Goal: Task Accomplishment & Management: Use online tool/utility

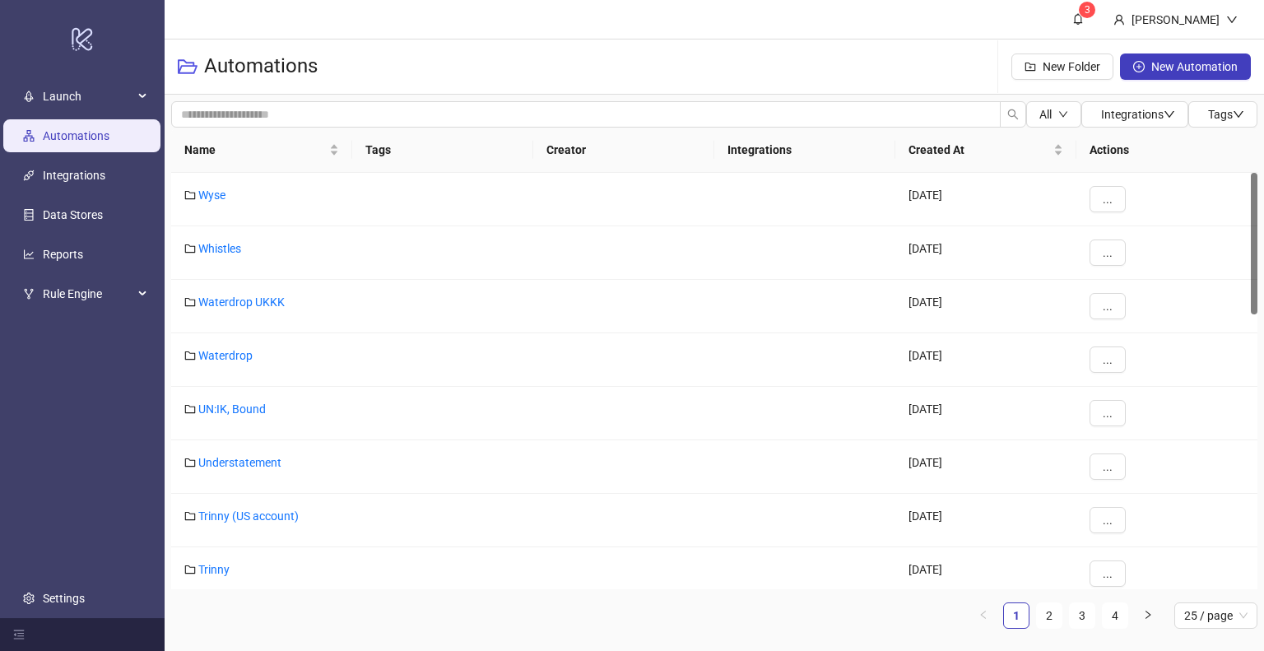
click at [1047, 628] on div "Name Tags Creator Integrations Created At Actions Wyse [DATE] ... Whistles [DAT…" at bounding box center [714, 385] width 1086 height 514
click at [1050, 618] on link "2" at bounding box center [1049, 615] width 25 height 25
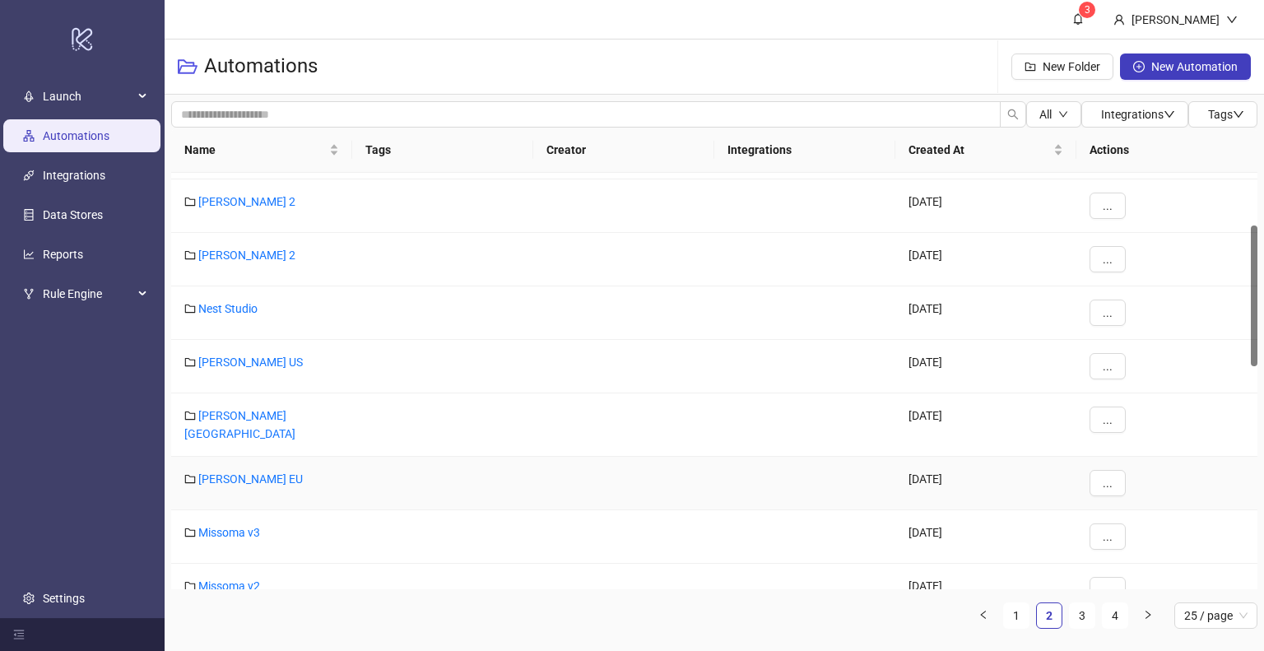
scroll to position [155, 0]
click at [230, 471] on link "[PERSON_NAME] EU" at bounding box center [250, 477] width 104 height 13
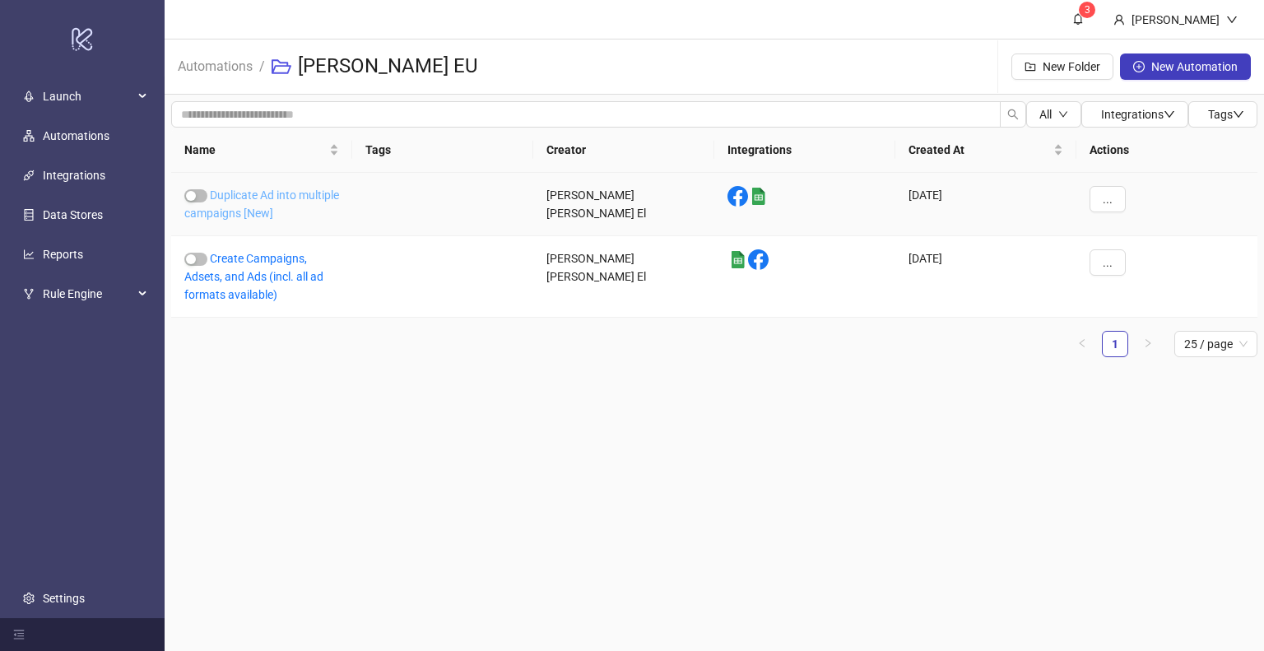
click at [271, 198] on link "Duplicate Ad into multiple campaigns [New]" at bounding box center [261, 203] width 155 height 31
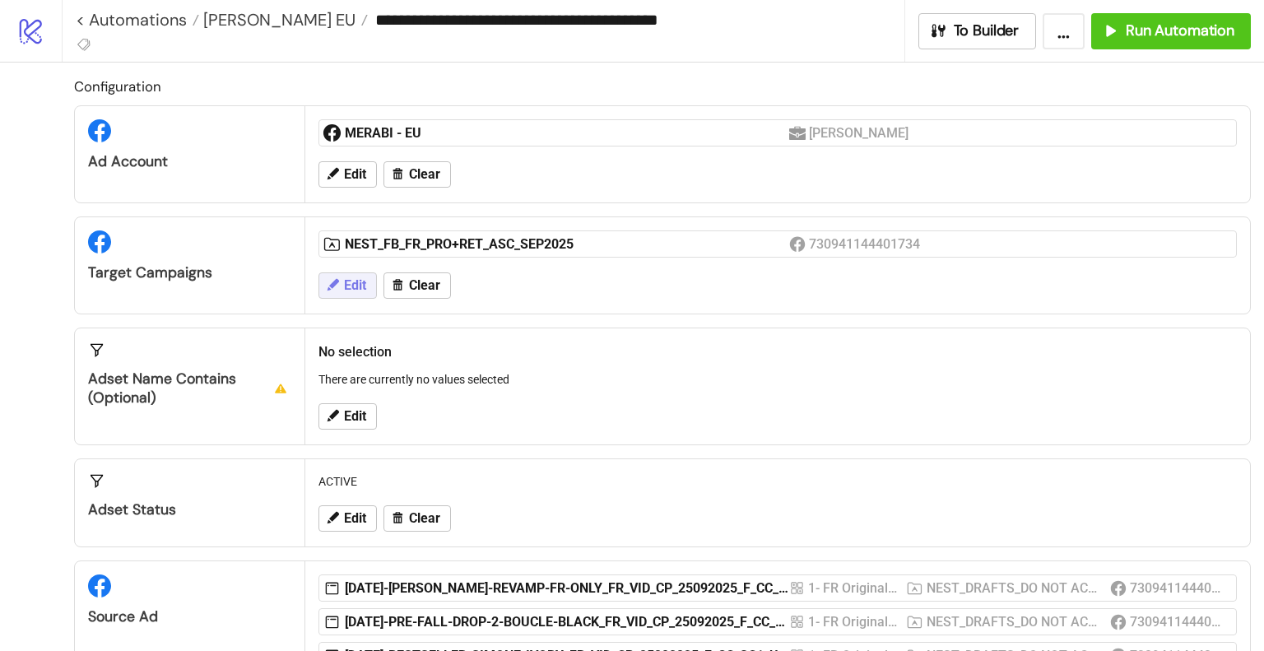
click at [355, 286] on span "Edit" at bounding box center [355, 285] width 22 height 15
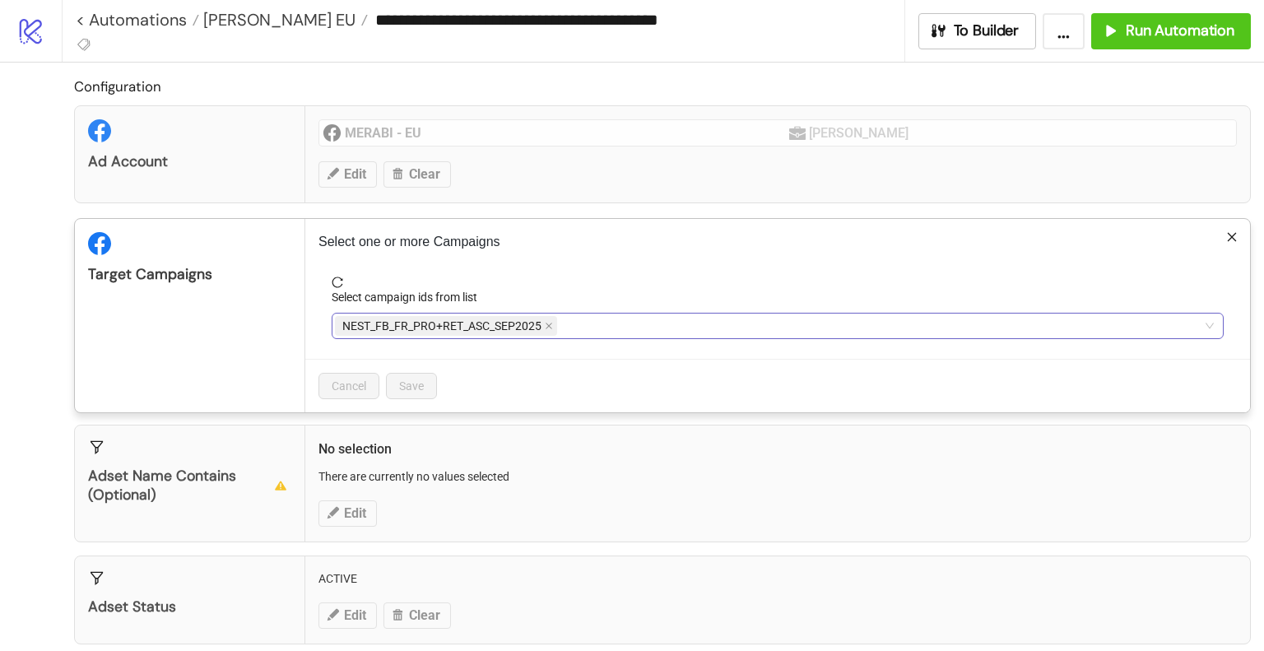
click at [666, 318] on div "NEST_FB_FR_PRO+RET_ASC_SEP2025" at bounding box center [769, 325] width 868 height 23
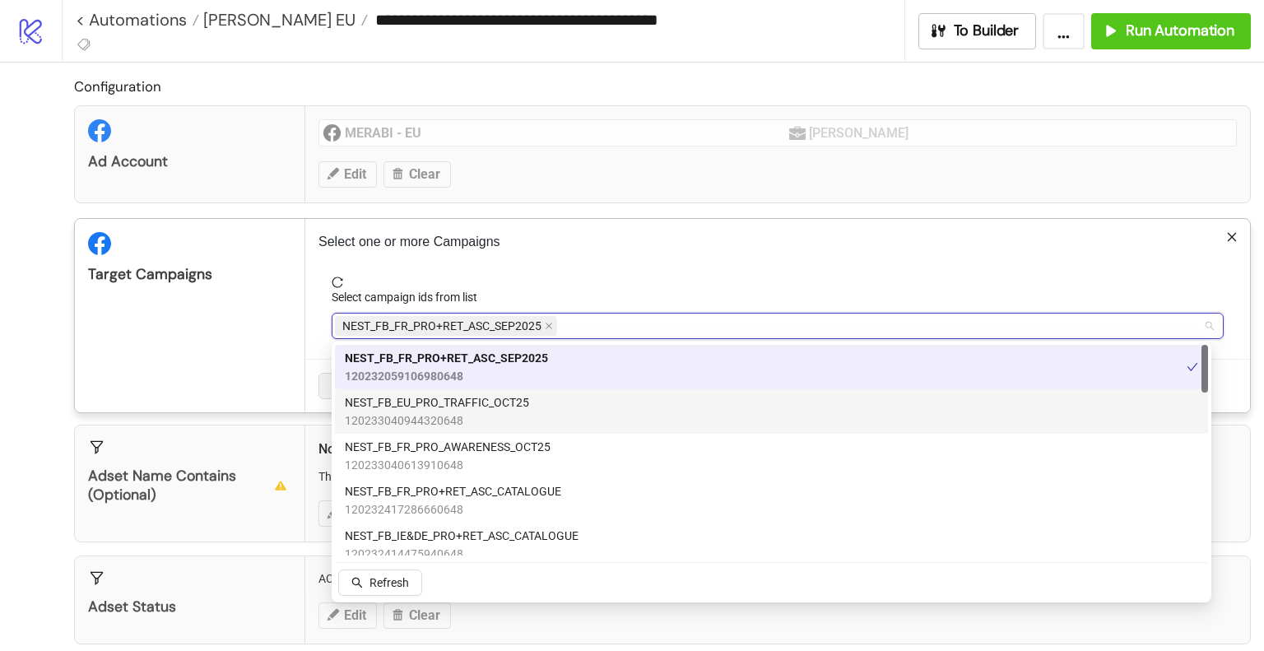
click at [598, 420] on div "NEST_FB_EU_PRO_TRAFFIC_OCT25 120233040944320648" at bounding box center [771, 411] width 853 height 36
click at [549, 325] on icon "close" at bounding box center [548, 326] width 7 height 7
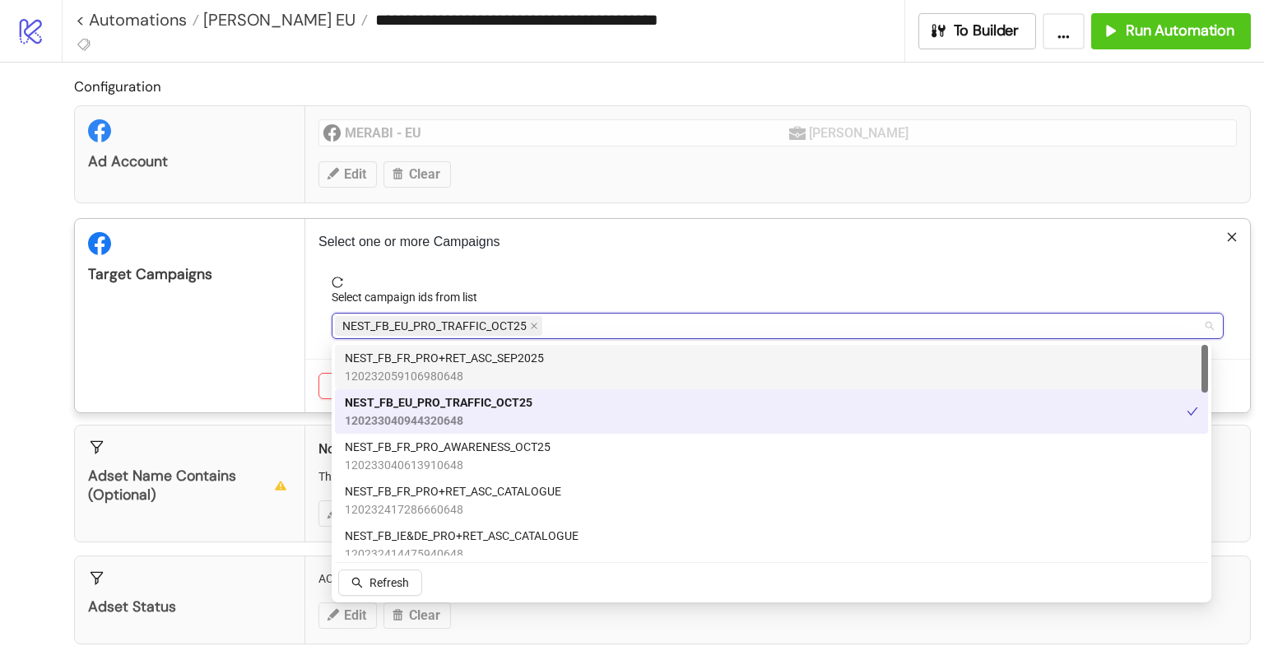
click at [254, 346] on div "Target Campaigns" at bounding box center [190, 315] width 230 height 193
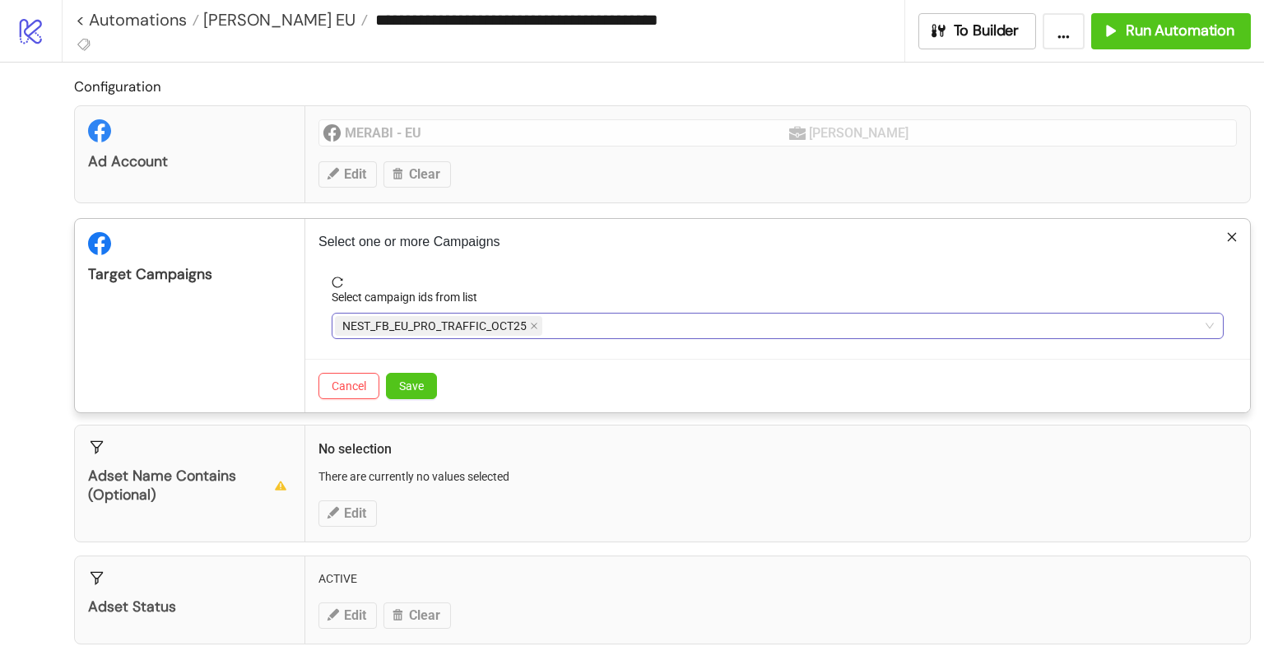
click at [426, 381] on button "Save" at bounding box center [411, 386] width 51 height 26
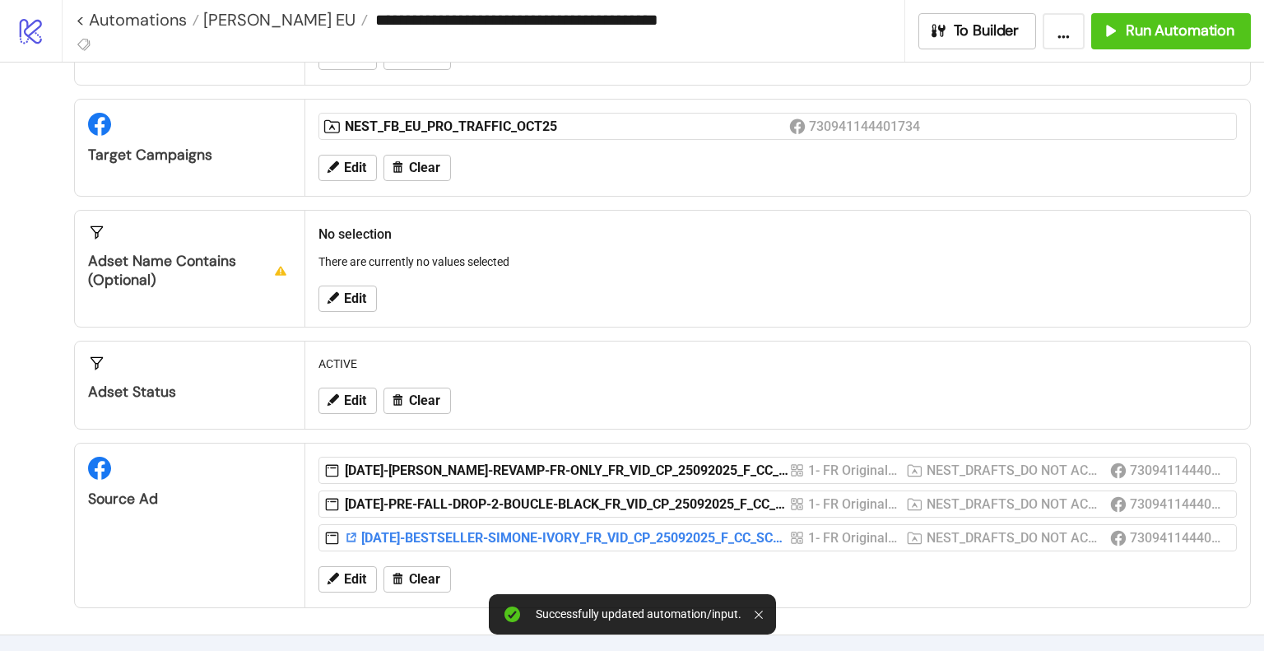
scroll to position [247, 0]
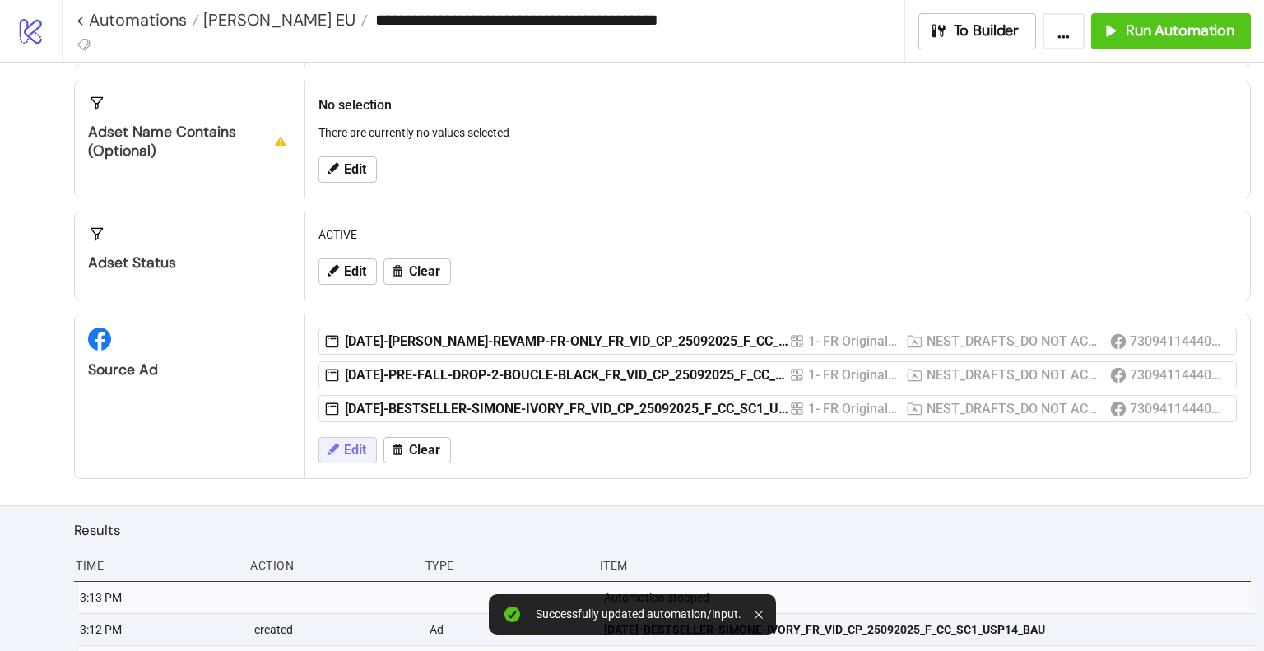
click at [346, 443] on span "Edit" at bounding box center [355, 450] width 22 height 15
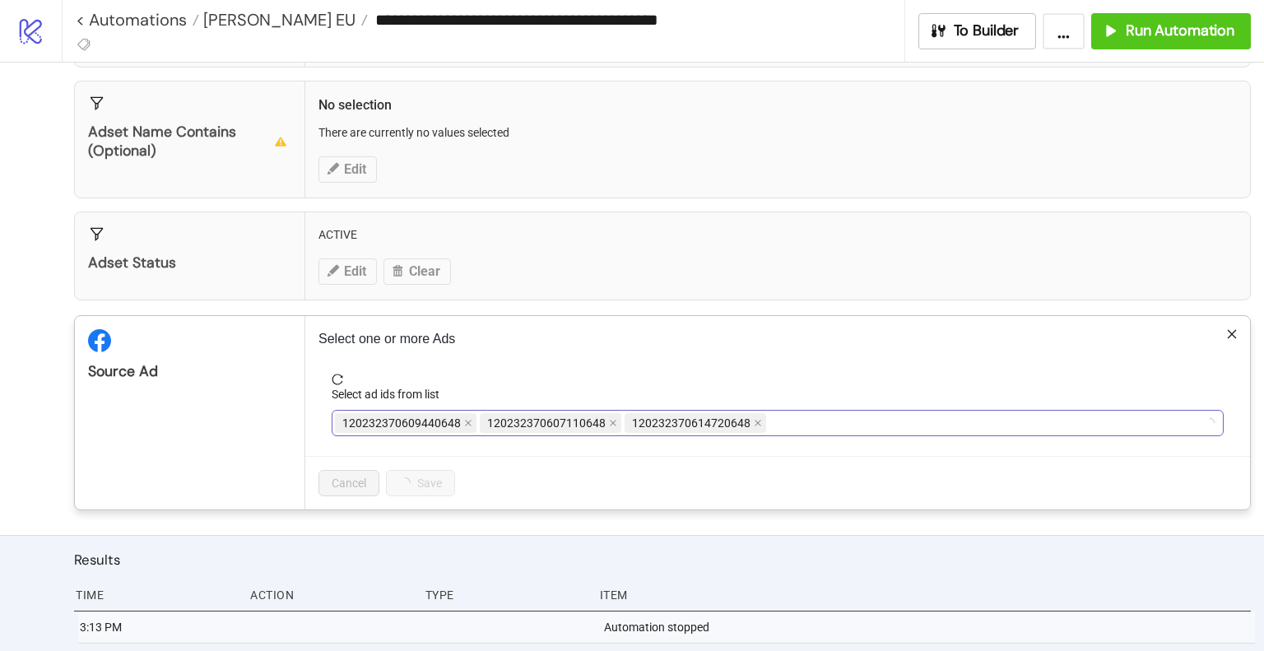
click at [794, 420] on div "120232370609440648 120232370607110648 120232370614720648" at bounding box center [769, 422] width 868 height 23
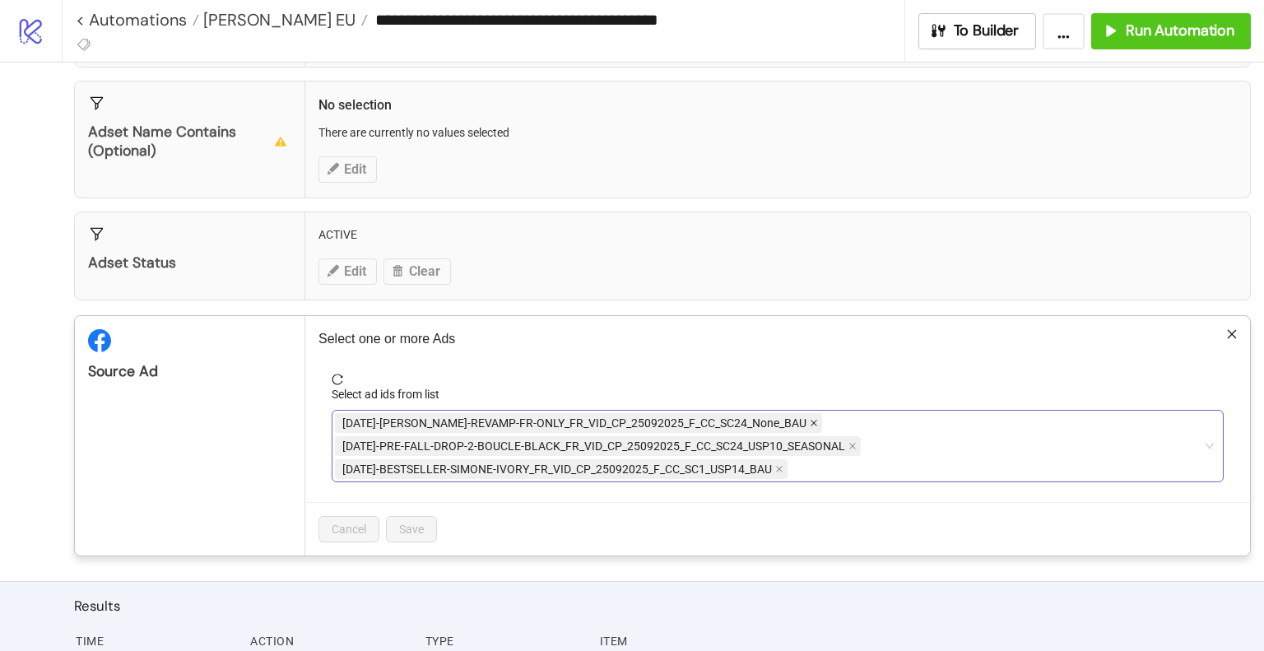
click at [810, 420] on icon "close" at bounding box center [813, 423] width 7 height 7
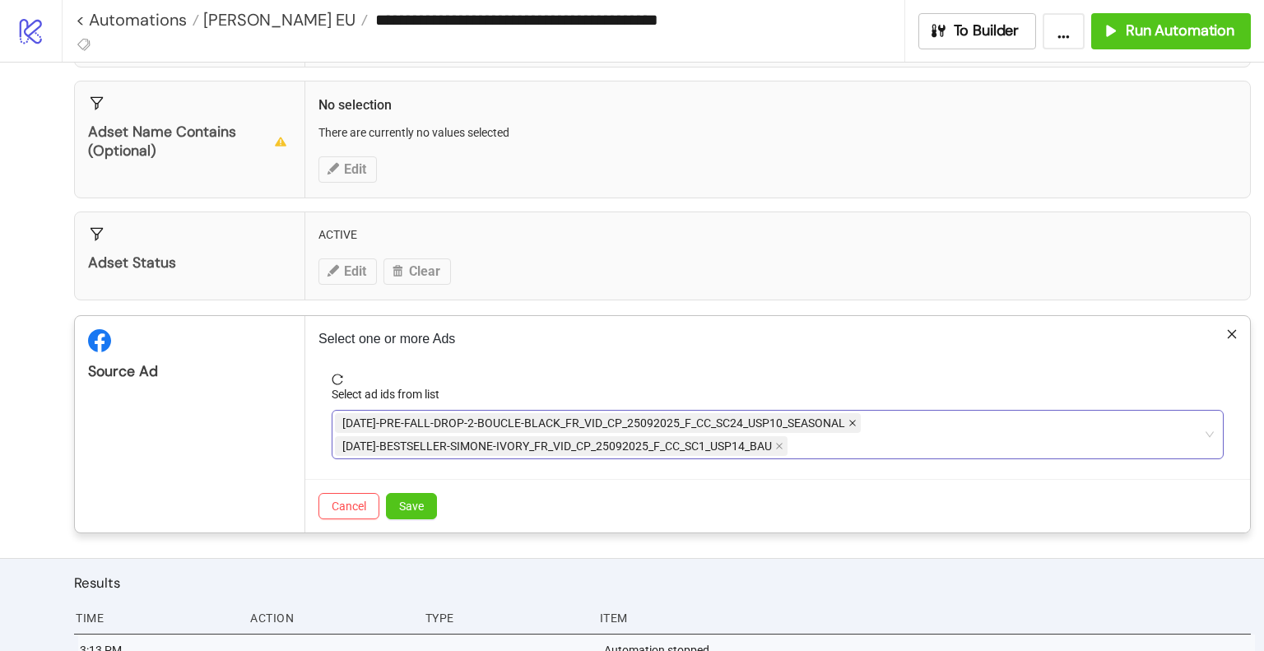
click at [849, 420] on icon "close" at bounding box center [852, 423] width 7 height 7
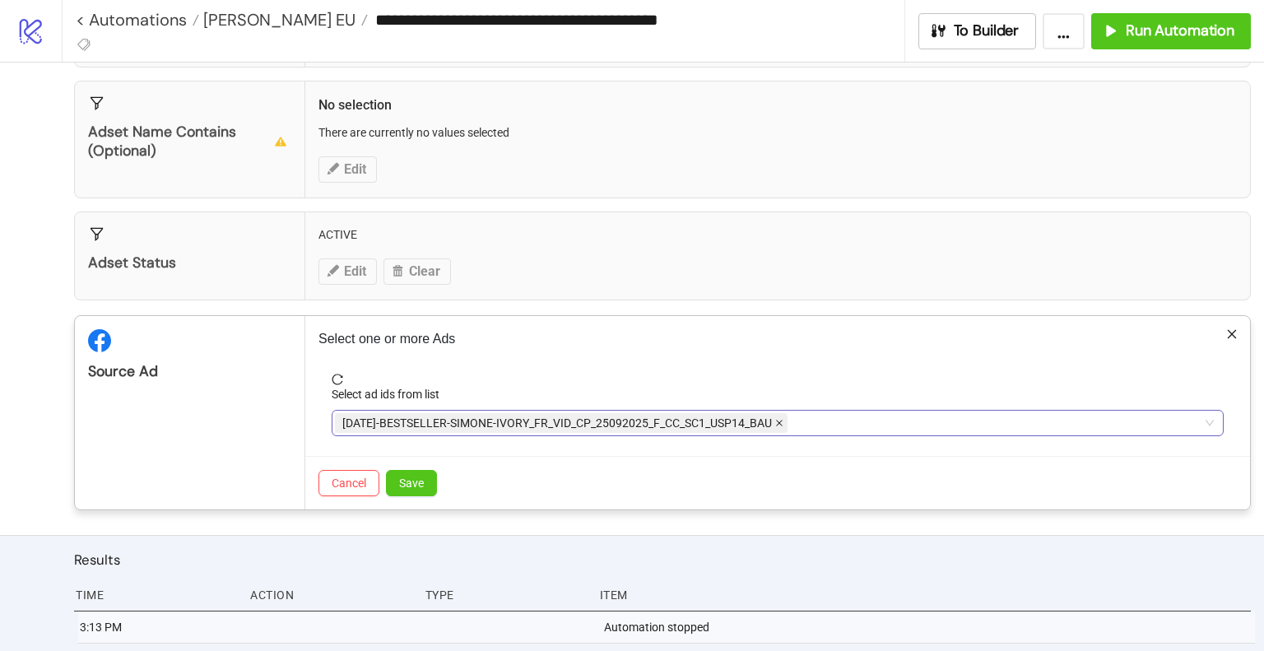
click at [780, 420] on icon "close" at bounding box center [779, 423] width 8 height 8
click at [780, 420] on div at bounding box center [769, 422] width 868 height 23
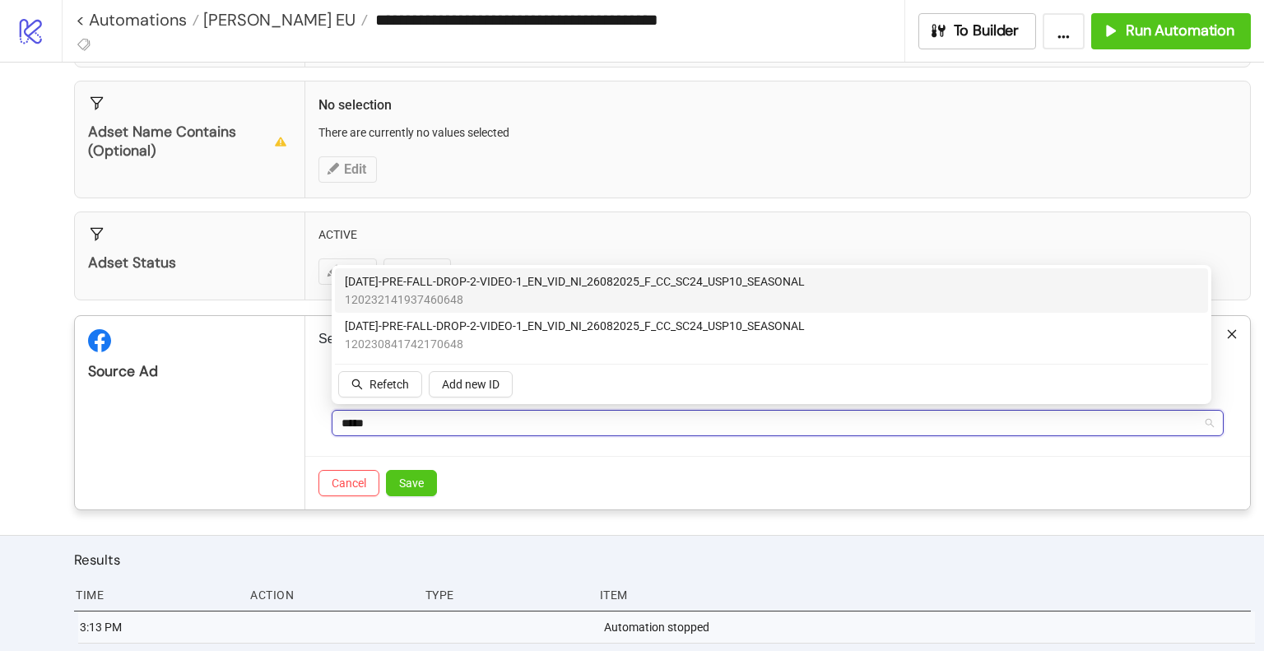
click at [573, 295] on span "120232141937460648" at bounding box center [575, 299] width 460 height 18
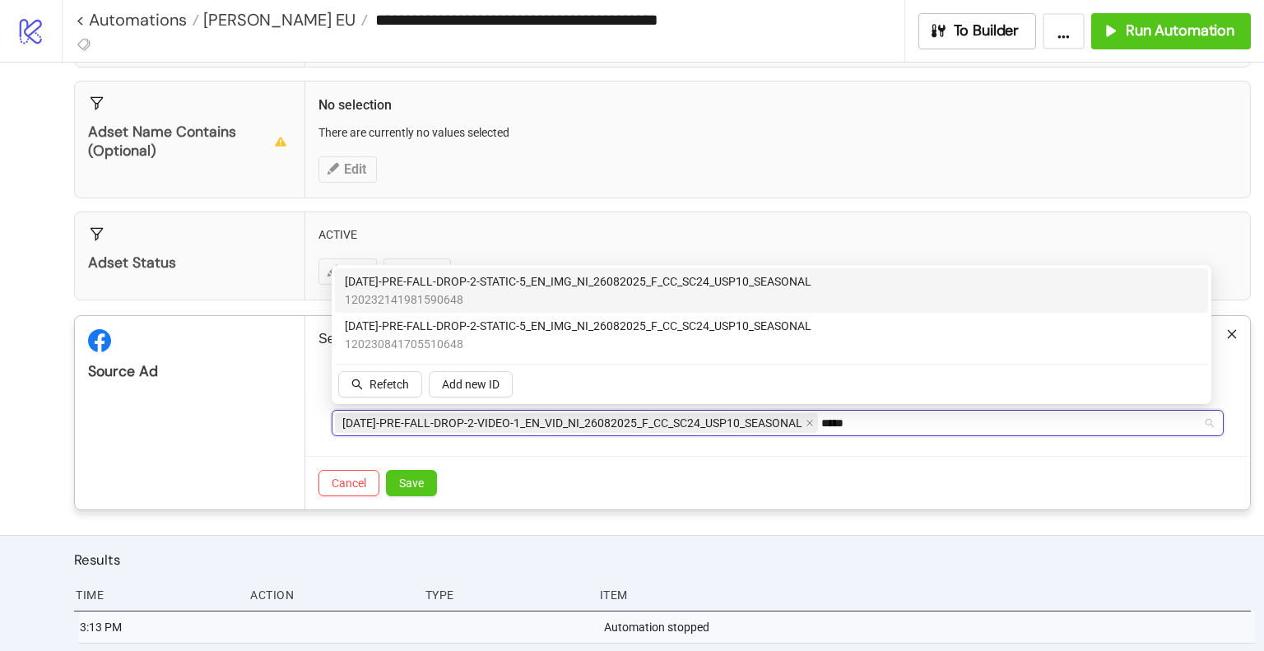
click at [573, 295] on span "120232141981590648" at bounding box center [578, 299] width 466 height 18
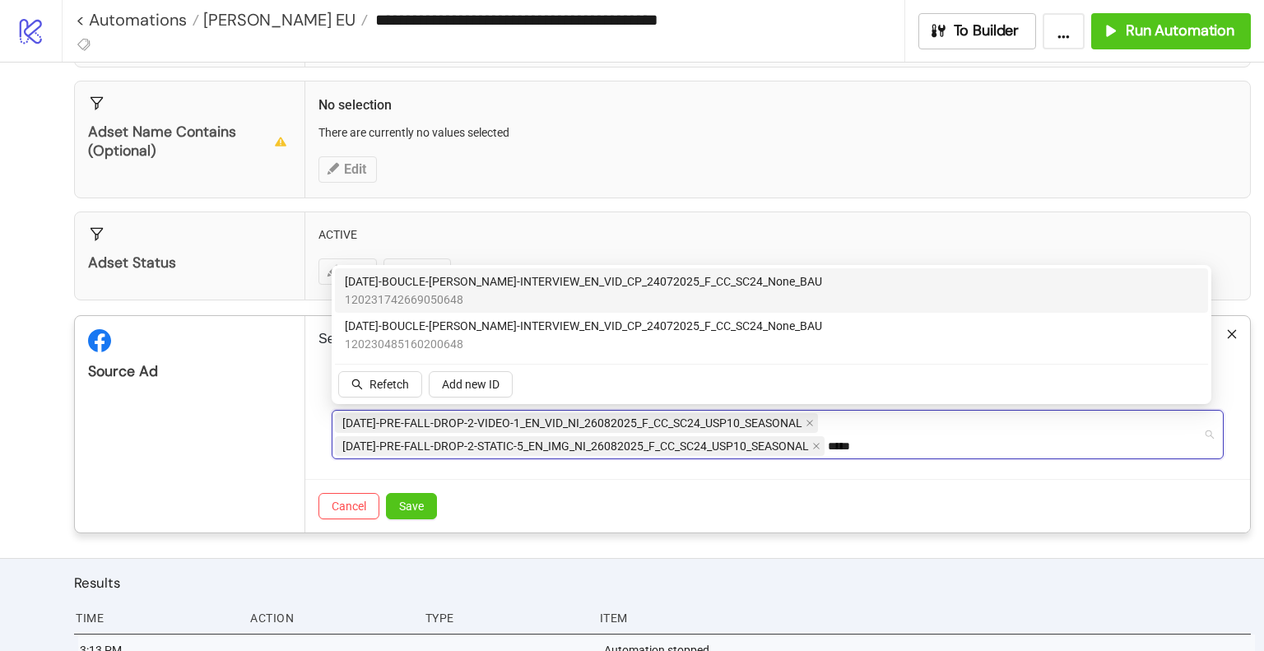
click at [573, 289] on span "[DATE]-BOUCLE-[PERSON_NAME]-INTERVIEW_EN_VID_CP_24072025_F_CC_SC24_None_BAU" at bounding box center [583, 281] width 477 height 18
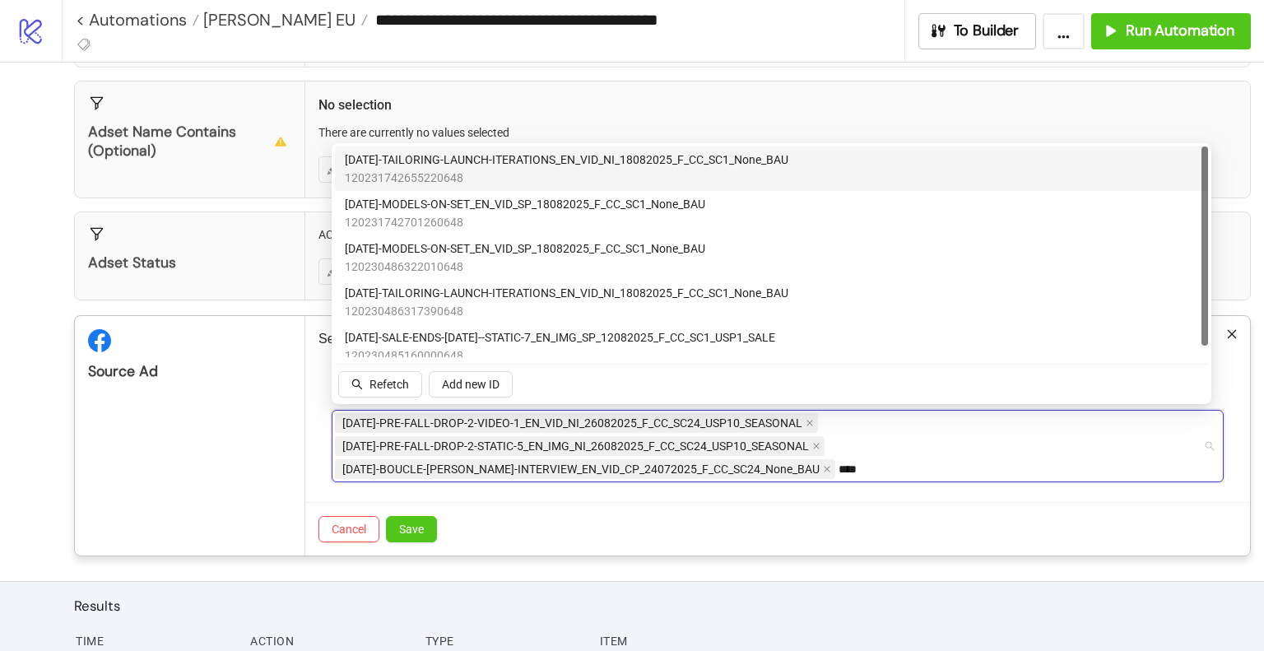
type input "*****"
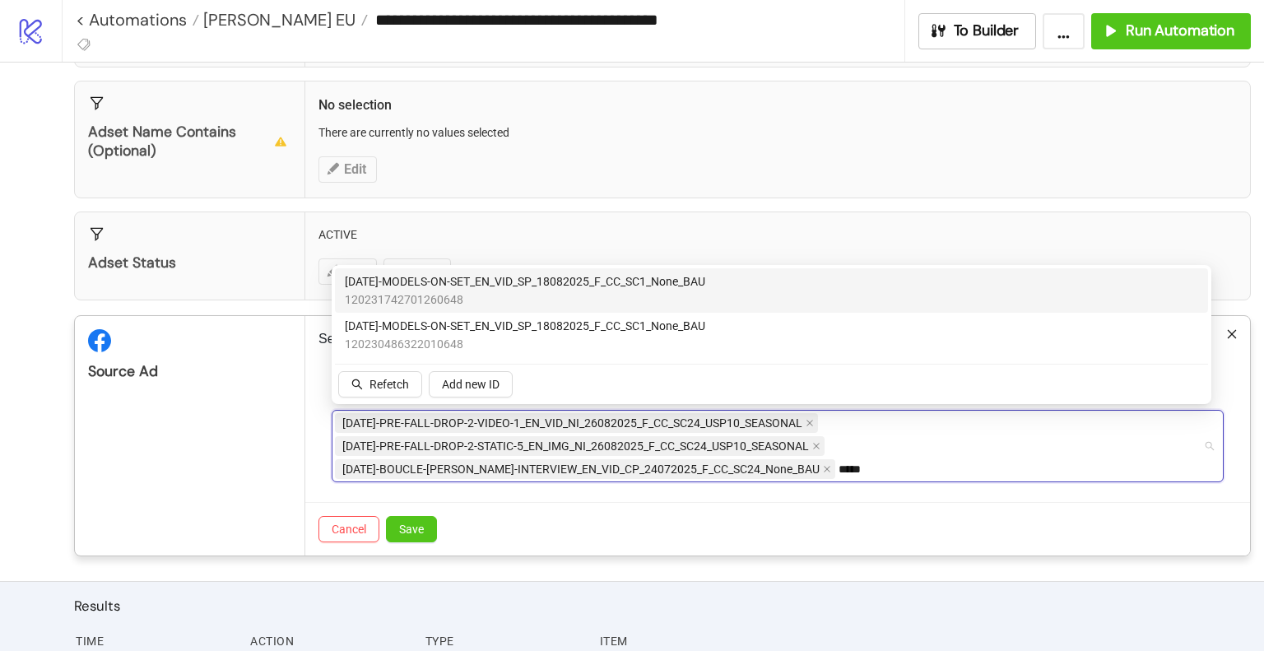
click at [589, 290] on span "[DATE]-MODELS-ON-SET_EN_VID_SP_18082025_F_CC_SC1_None_BAU" at bounding box center [525, 281] width 360 height 18
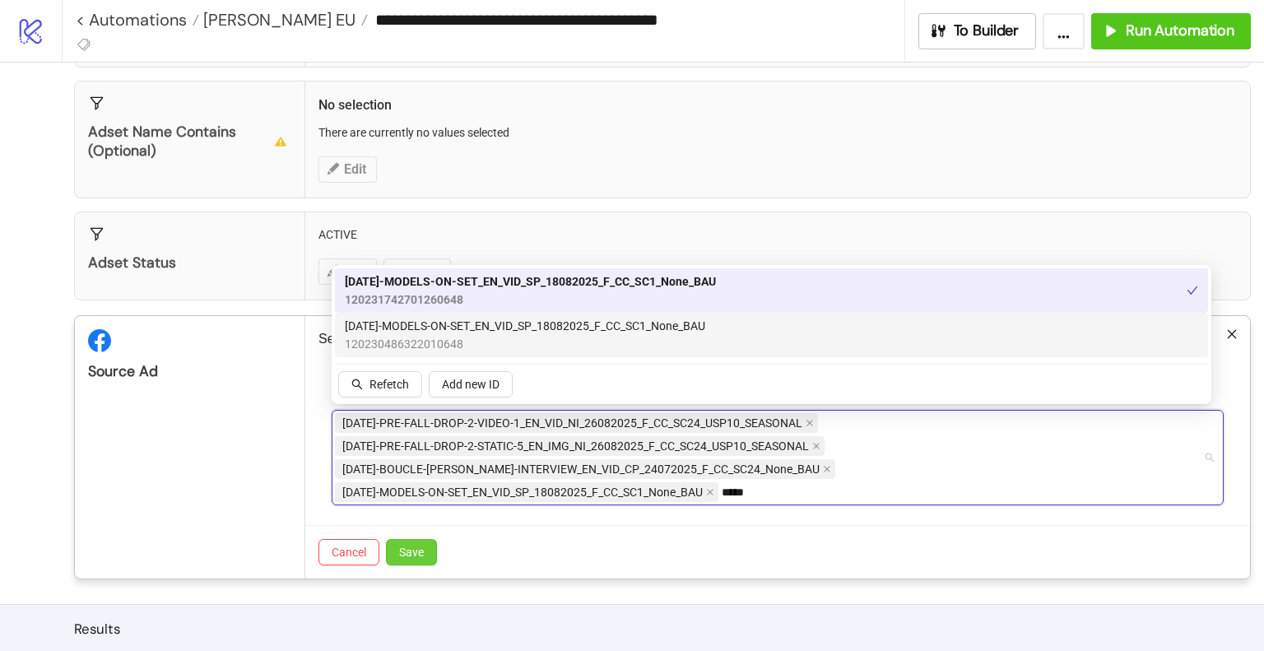
click at [428, 549] on button "Save" at bounding box center [411, 552] width 51 height 26
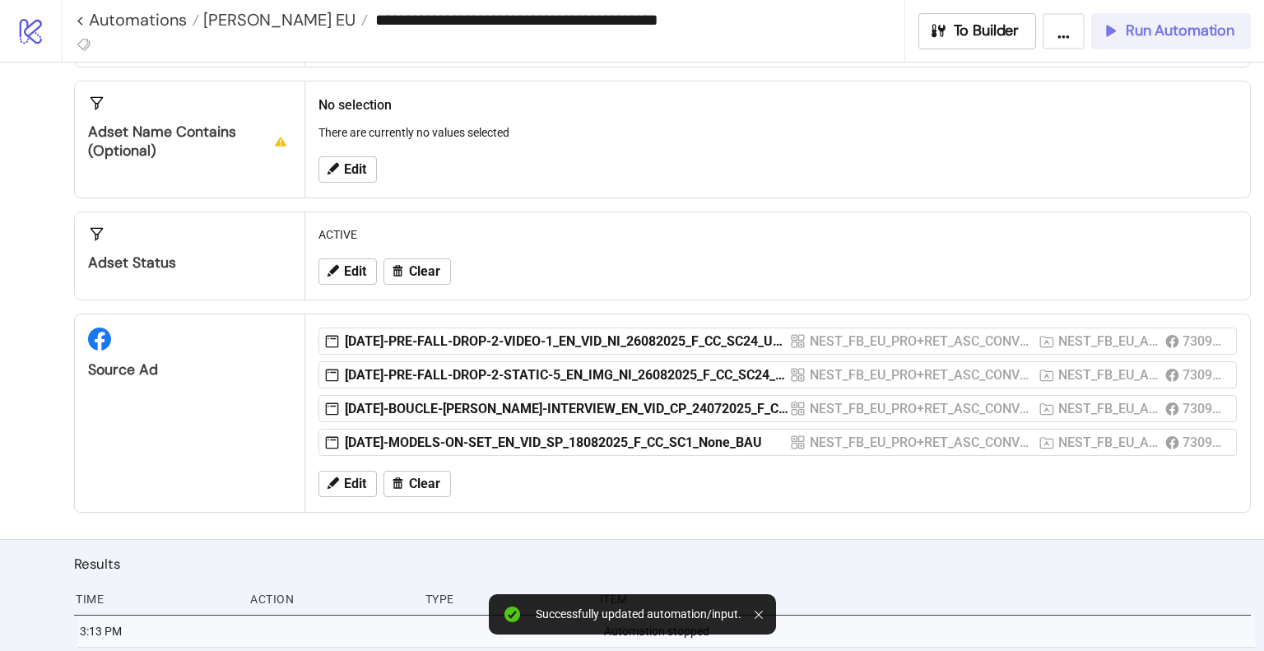
click at [1130, 29] on span "Run Automation" at bounding box center [1180, 30] width 109 height 19
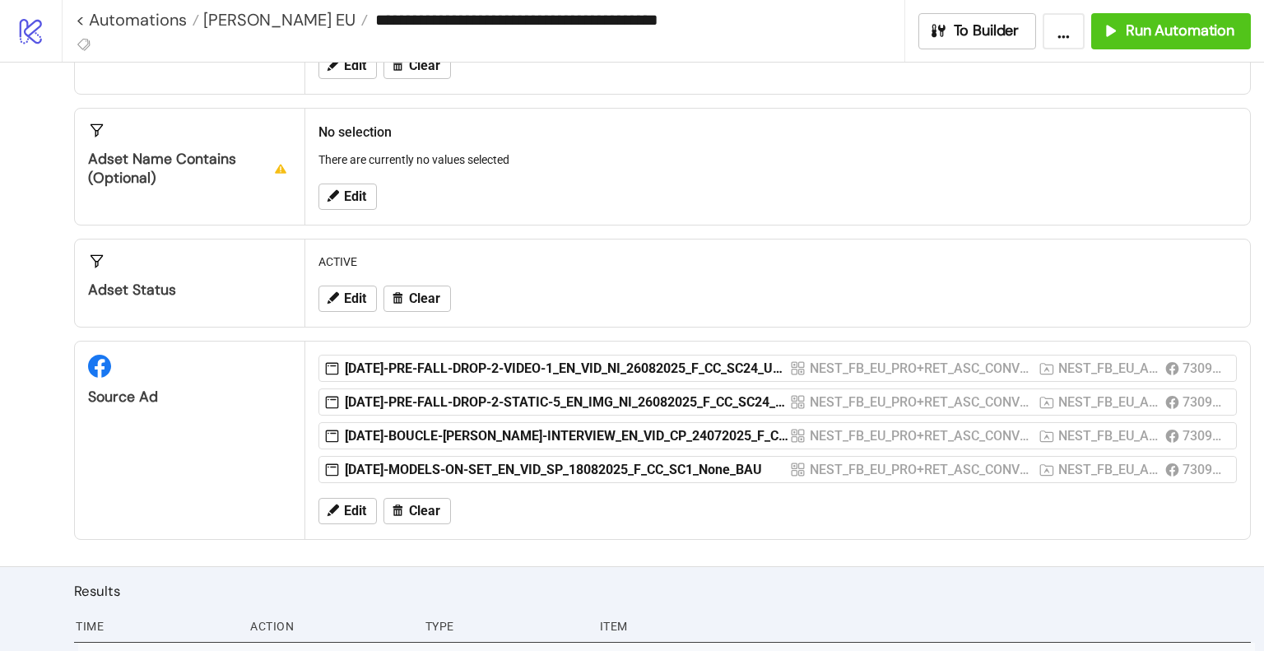
scroll to position [63, 0]
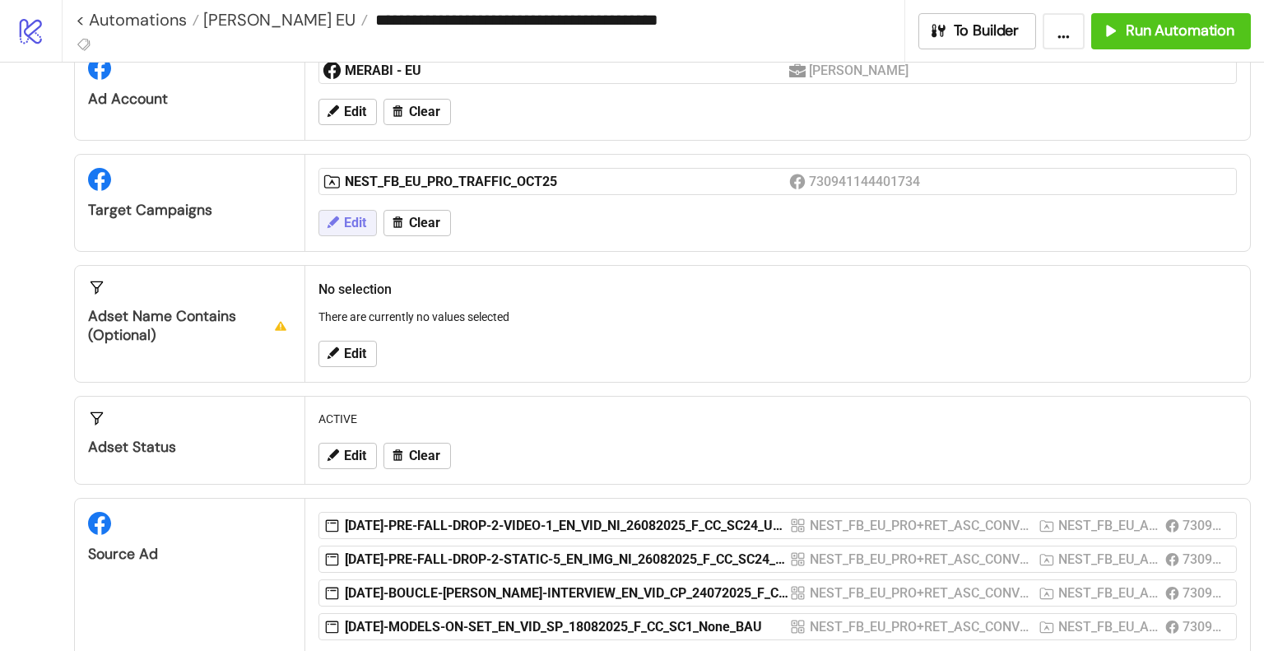
click at [345, 216] on span "Edit" at bounding box center [355, 223] width 22 height 15
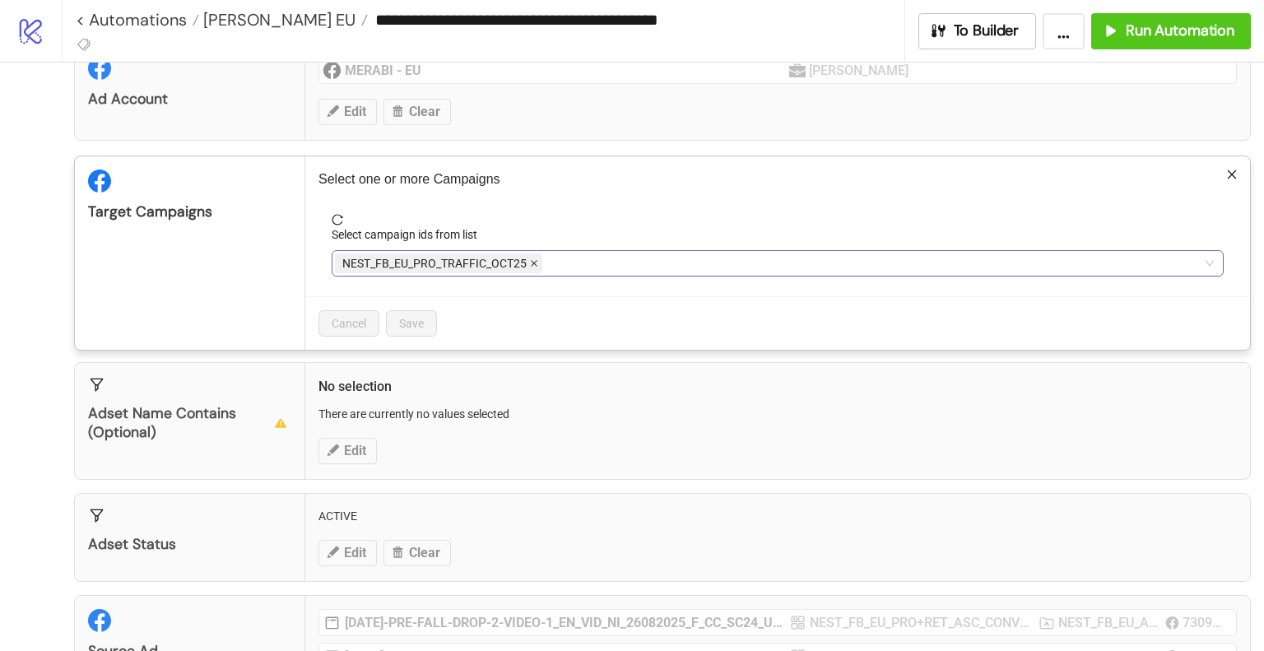
click at [533, 256] on span at bounding box center [534, 263] width 8 height 18
click at [533, 256] on div at bounding box center [769, 263] width 868 height 23
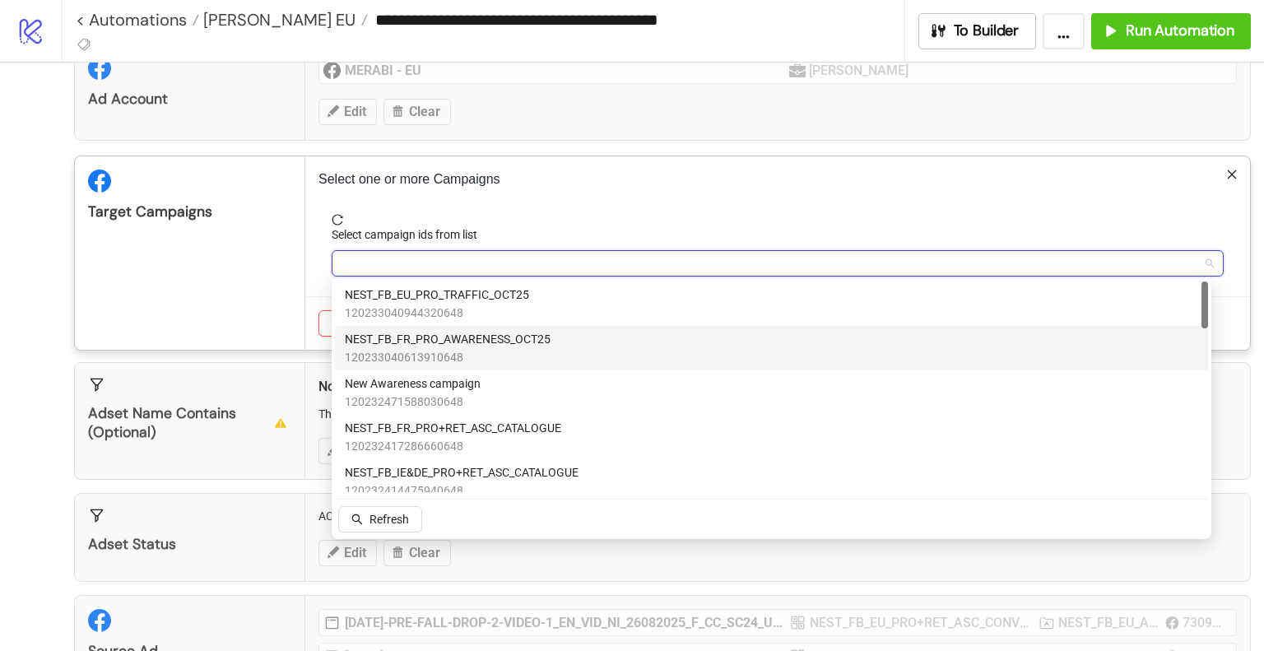
click at [477, 345] on span "NEST_FB_FR_PRO_AWARENESS_OCT25" at bounding box center [448, 339] width 206 height 18
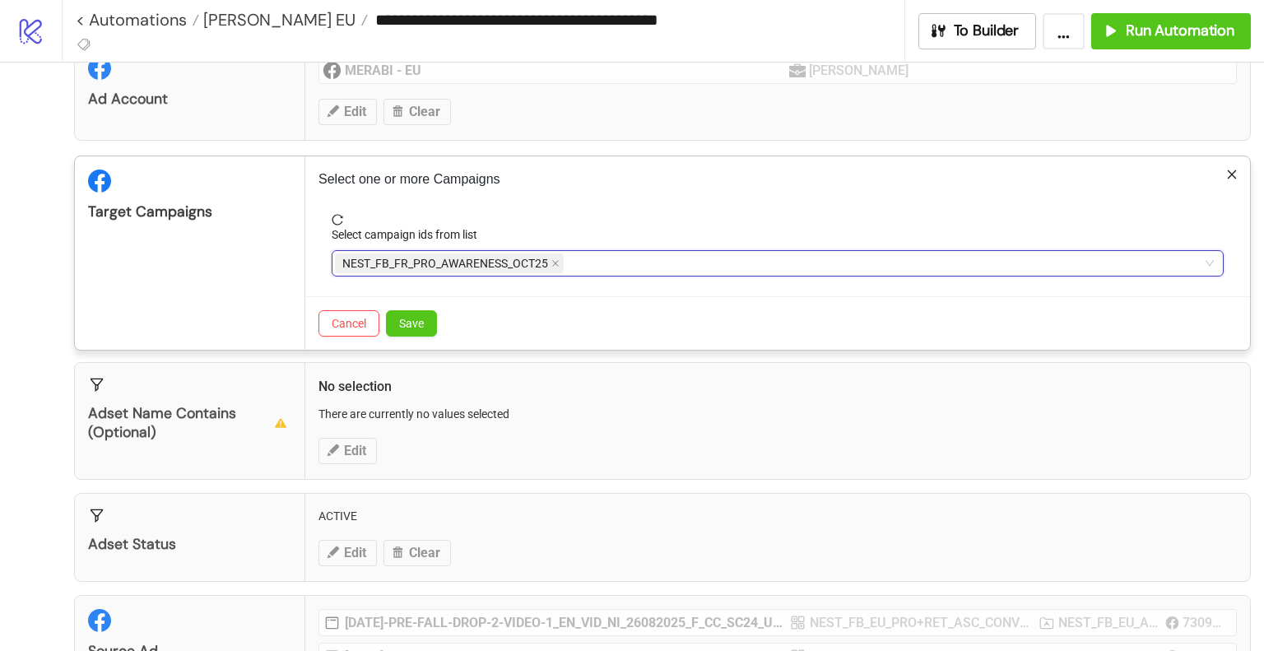
click at [268, 267] on div "Target Campaigns" at bounding box center [190, 252] width 230 height 193
click at [419, 317] on span "Save" at bounding box center [411, 323] width 25 height 13
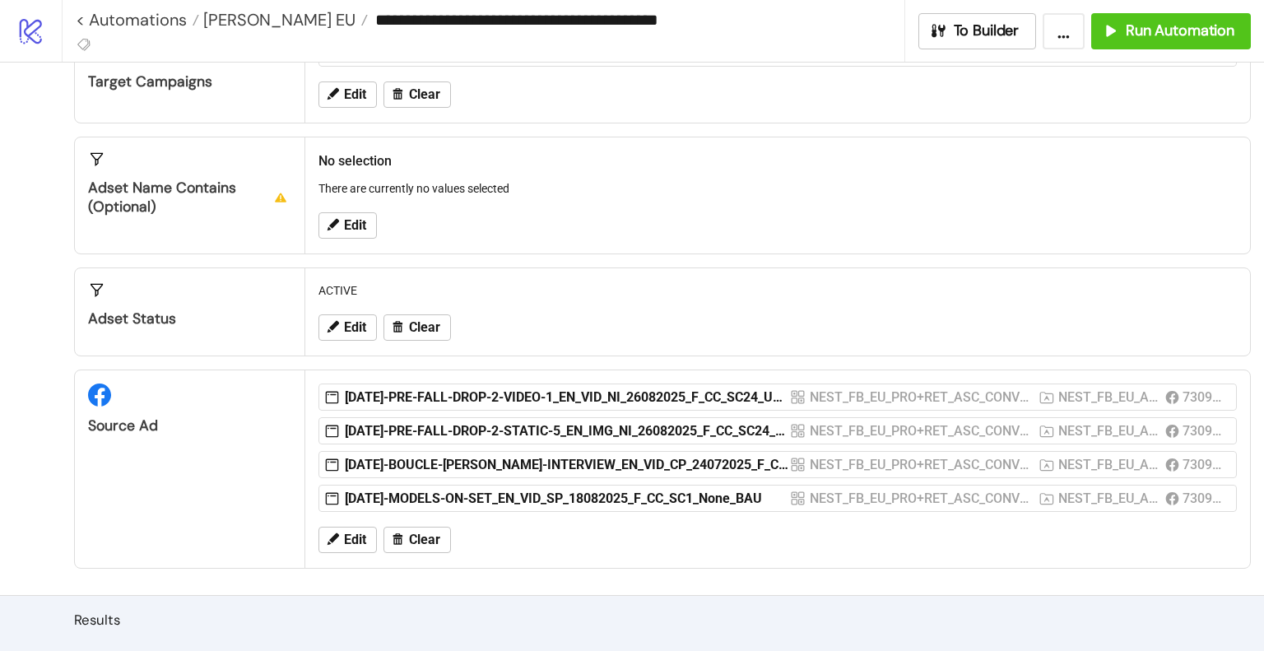
scroll to position [201, 0]
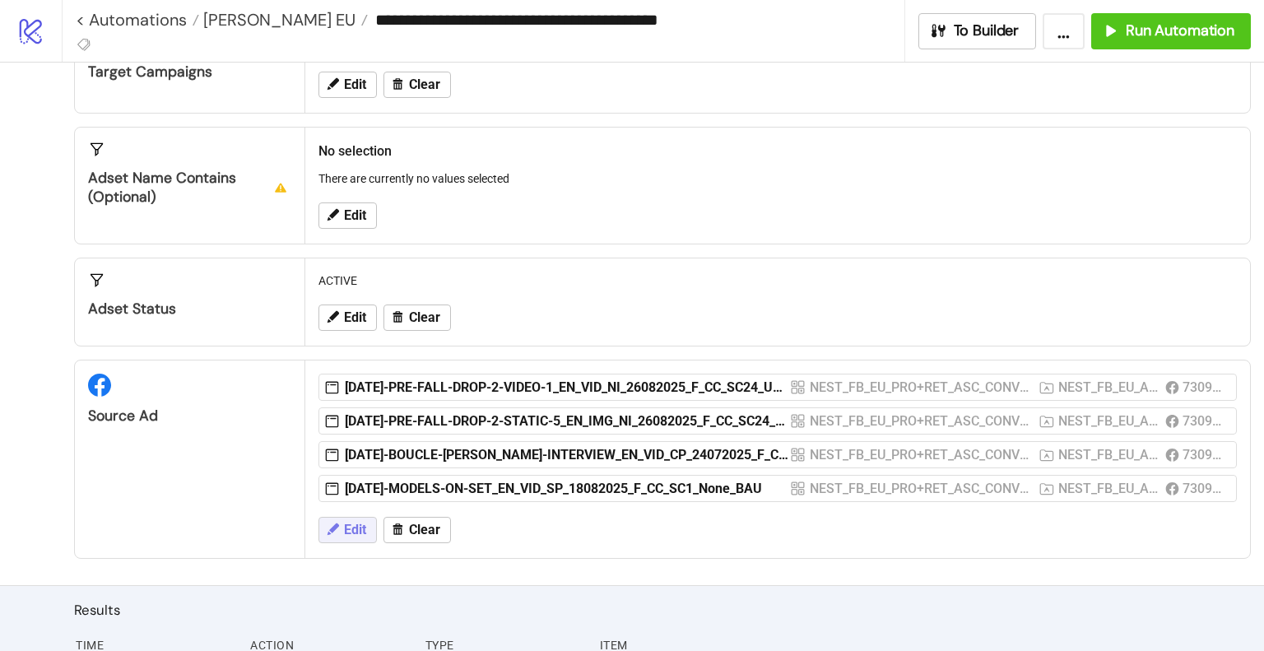
click at [352, 529] on span "Edit" at bounding box center [355, 529] width 22 height 15
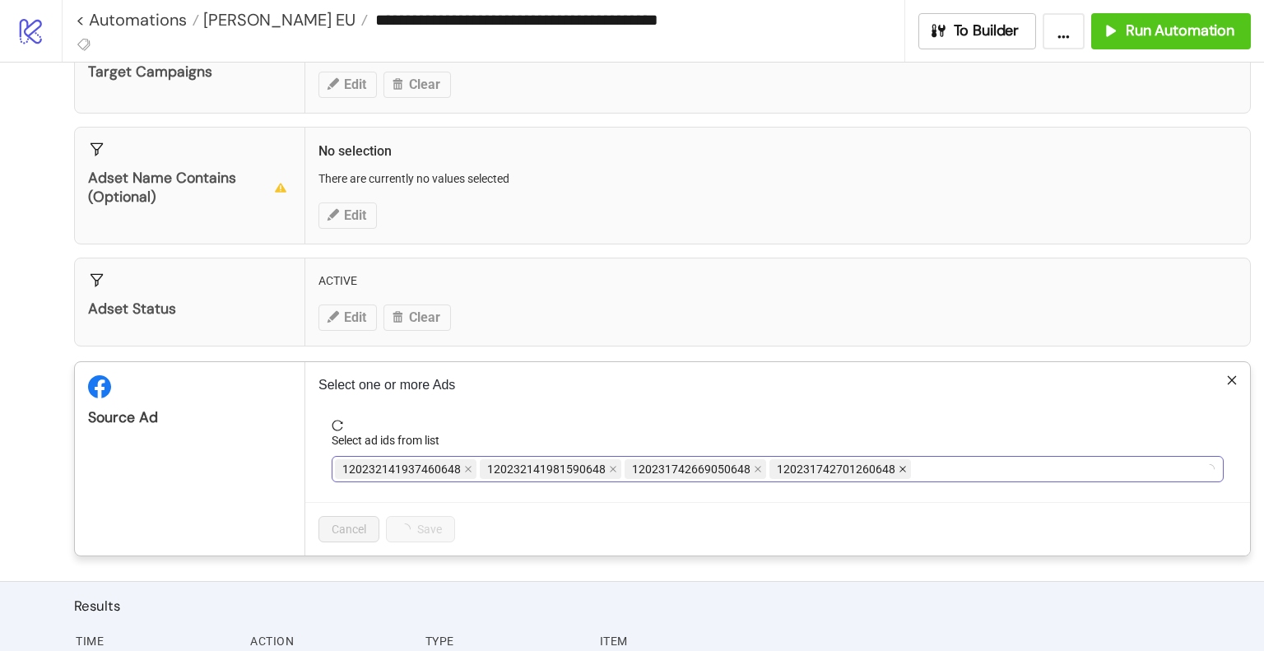
click at [898, 466] on icon "close" at bounding box center [902, 469] width 8 height 8
click at [467, 465] on icon "close" at bounding box center [468, 469] width 8 height 8
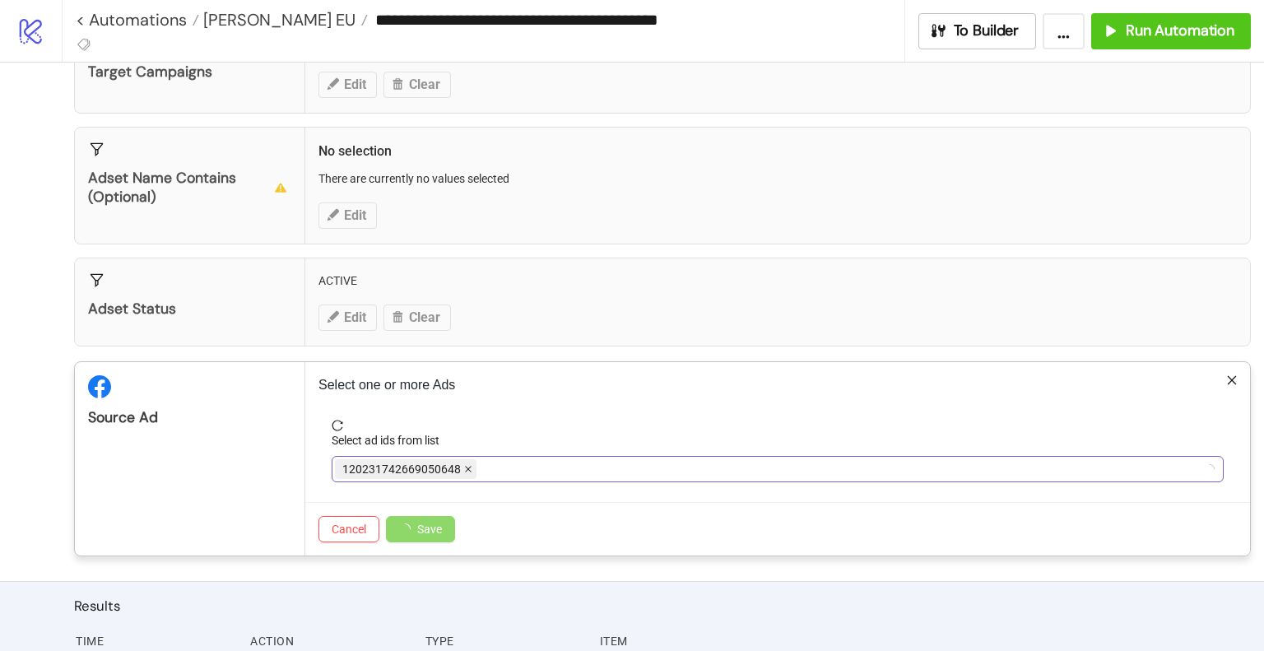
click at [467, 465] on icon "close" at bounding box center [468, 469] width 8 height 8
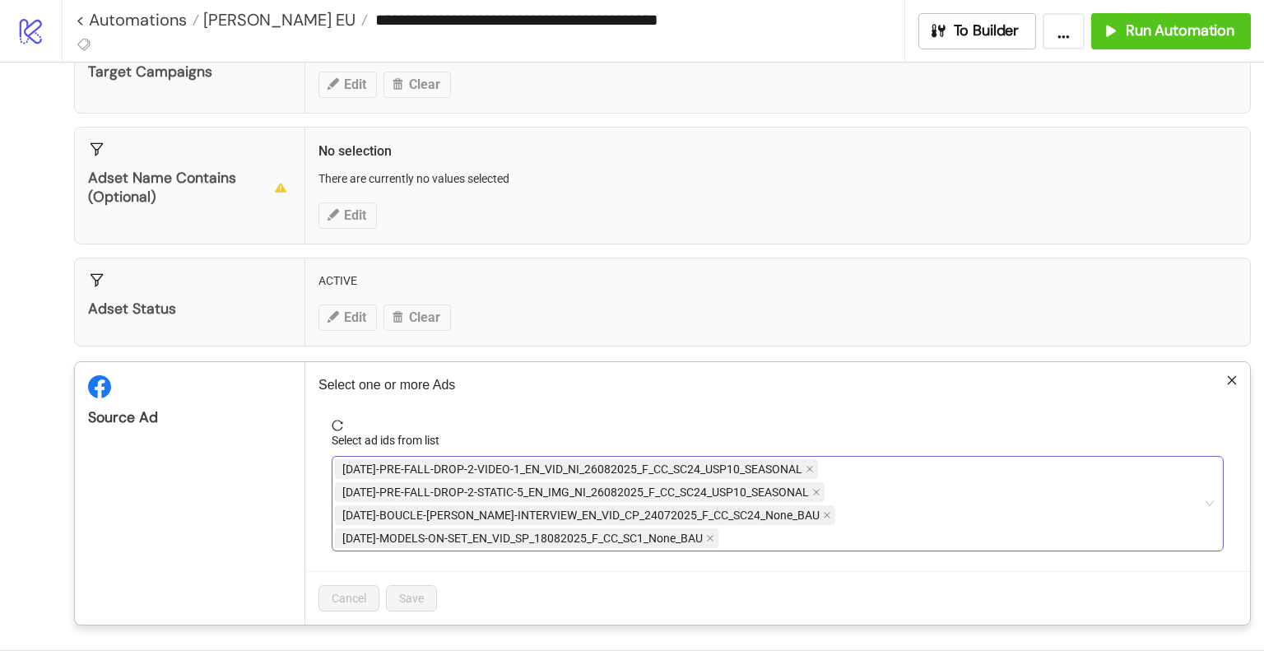
drag, startPoint x: 819, startPoint y: 545, endPoint x: 831, endPoint y: 520, distance: 28.0
click at [819, 545] on div "[DATE]-PRE-FALL-DROP-2-VIDEO-1_EN_VID_NI_26082025_F_CC_SC24_USP10_SEASONAL [DAT…" at bounding box center [769, 503] width 868 height 92
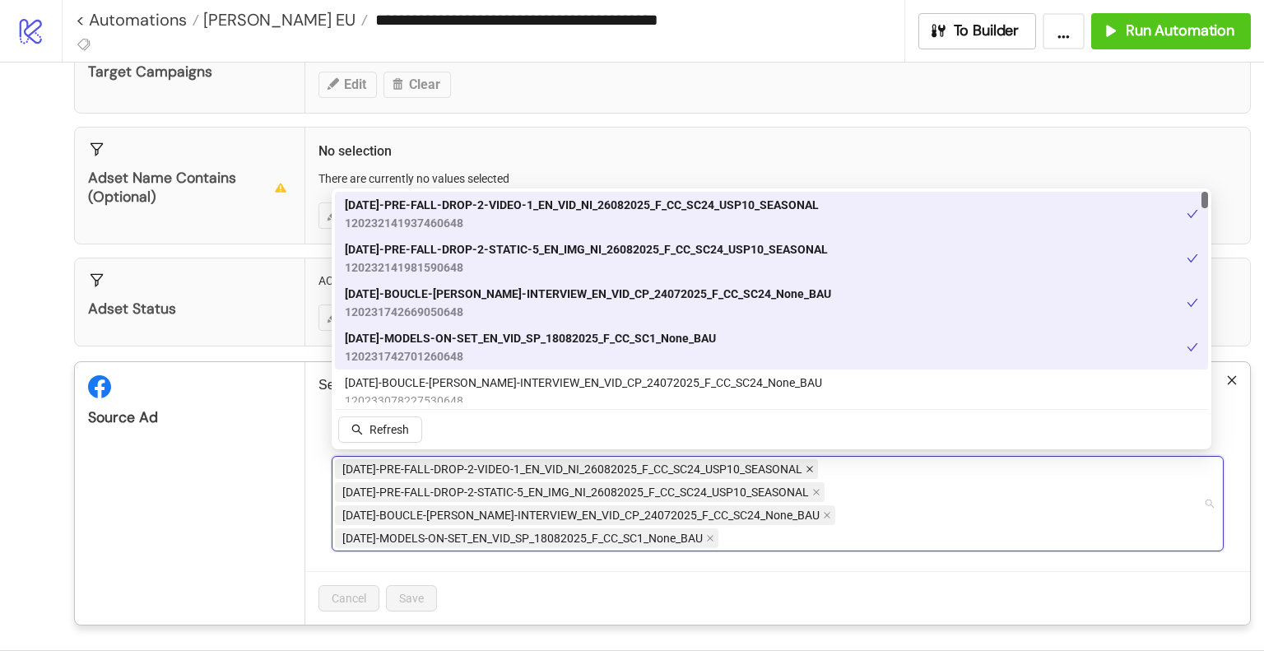
click at [806, 466] on icon "close" at bounding box center [809, 469] width 8 height 8
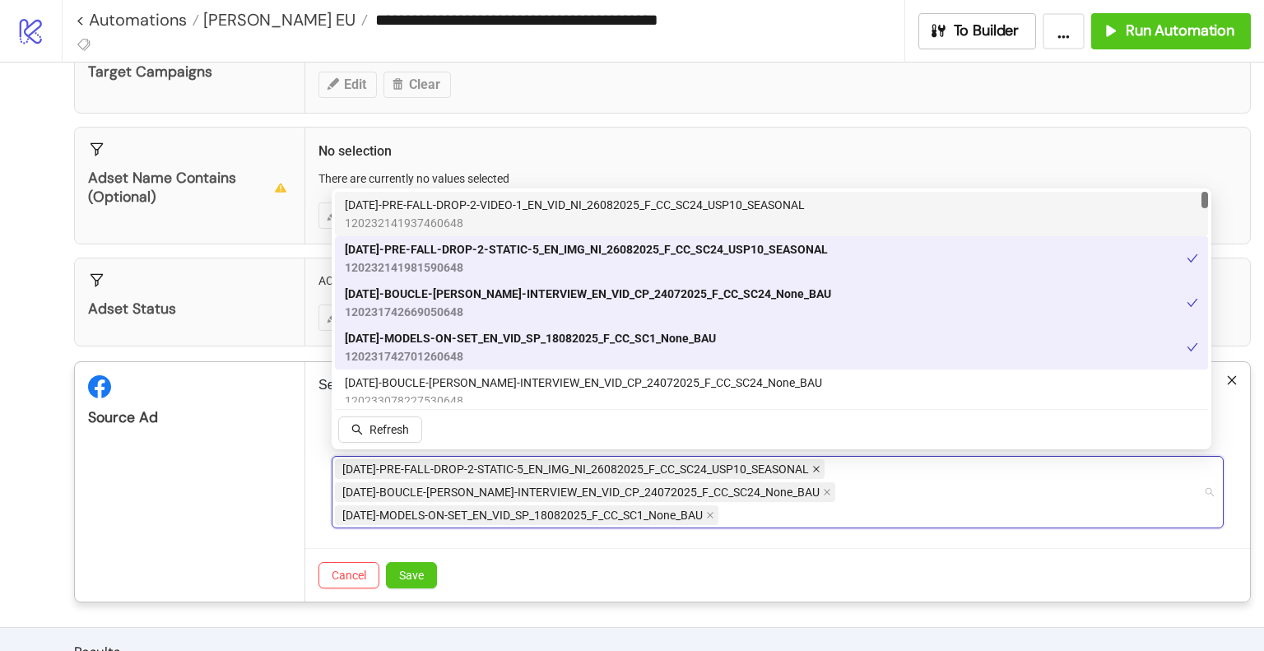
click at [819, 463] on span "[DATE]-PRE-FALL-DROP-2-STATIC-5_EN_IMG_NI_26082025_F_CC_SC24_USP10_SEASONAL" at bounding box center [580, 469] width 490 height 20
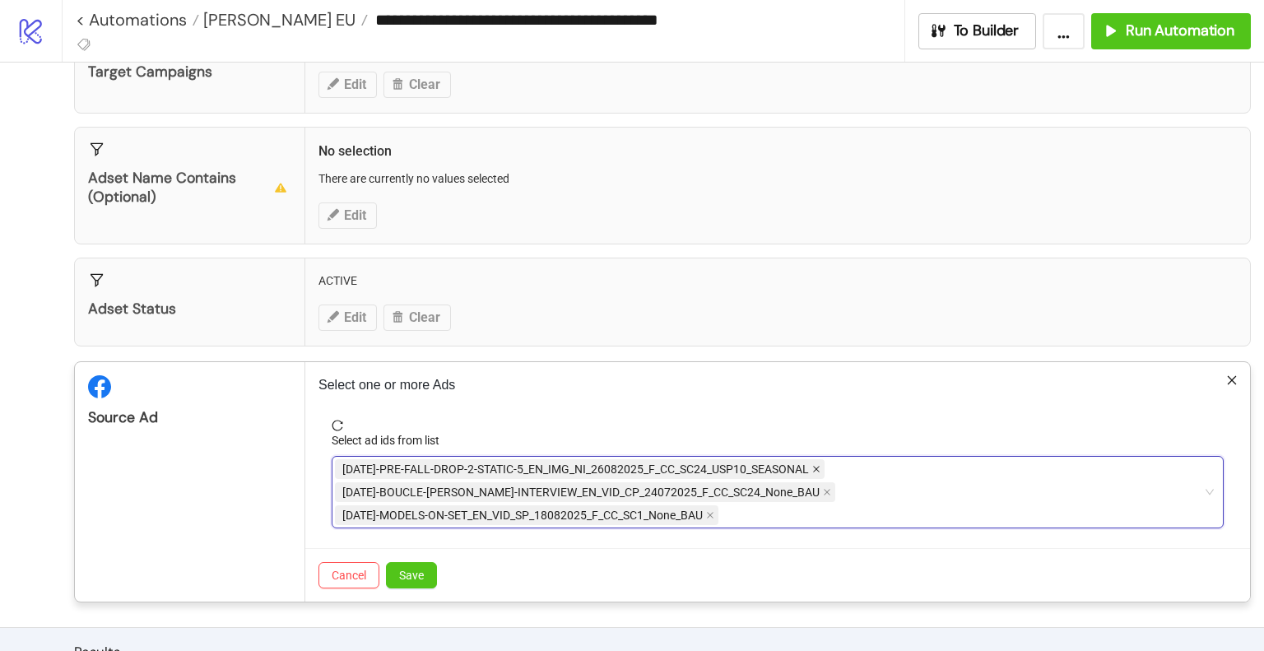
click at [819, 465] on icon "close" at bounding box center [816, 469] width 8 height 8
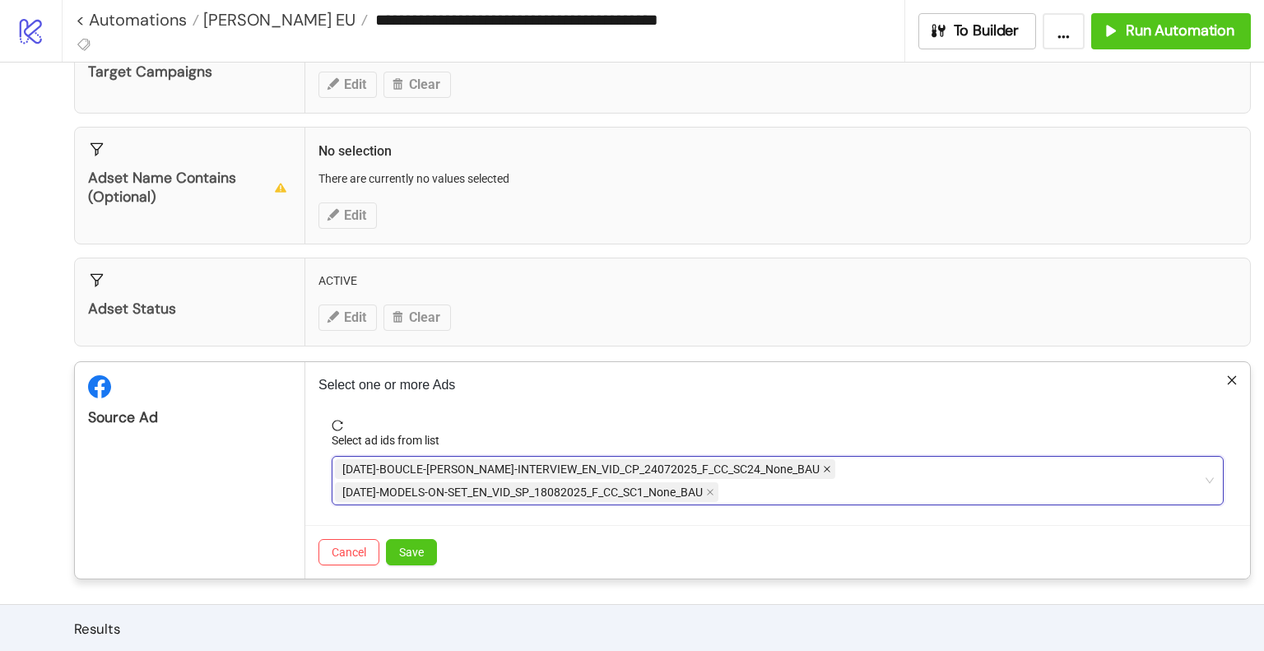
click at [823, 465] on icon "close" at bounding box center [827, 469] width 8 height 8
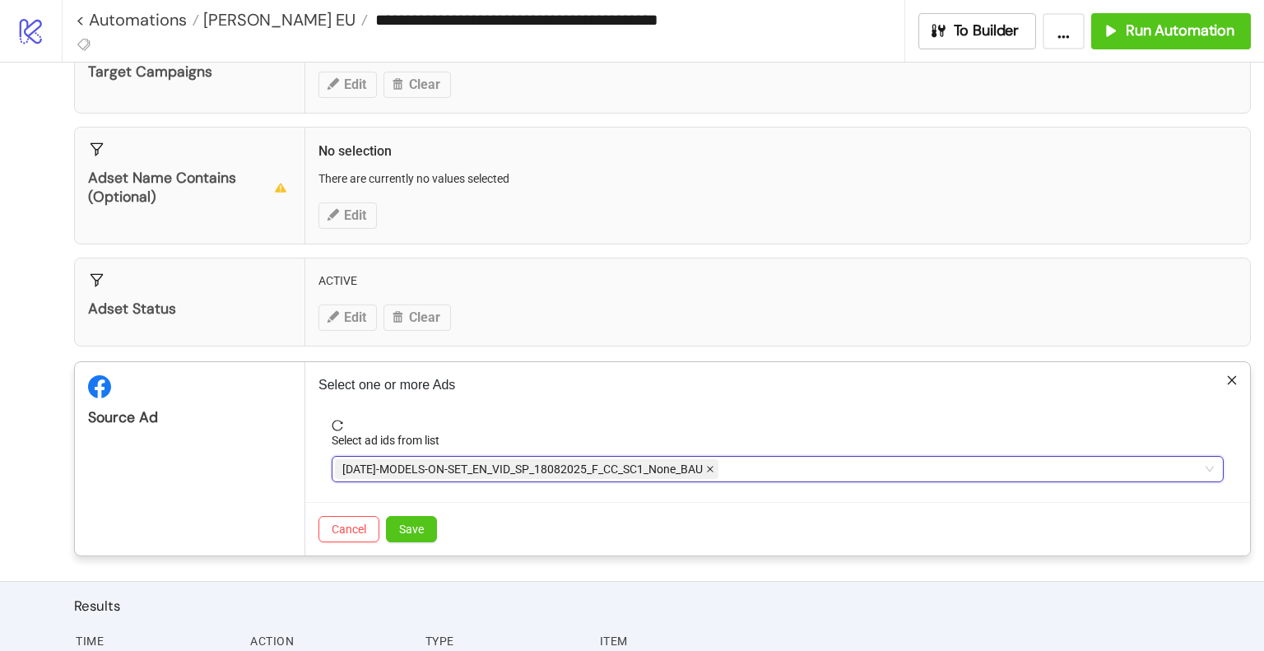
click at [709, 466] on icon "close" at bounding box center [710, 469] width 8 height 8
click at [715, 466] on div at bounding box center [769, 468] width 868 height 23
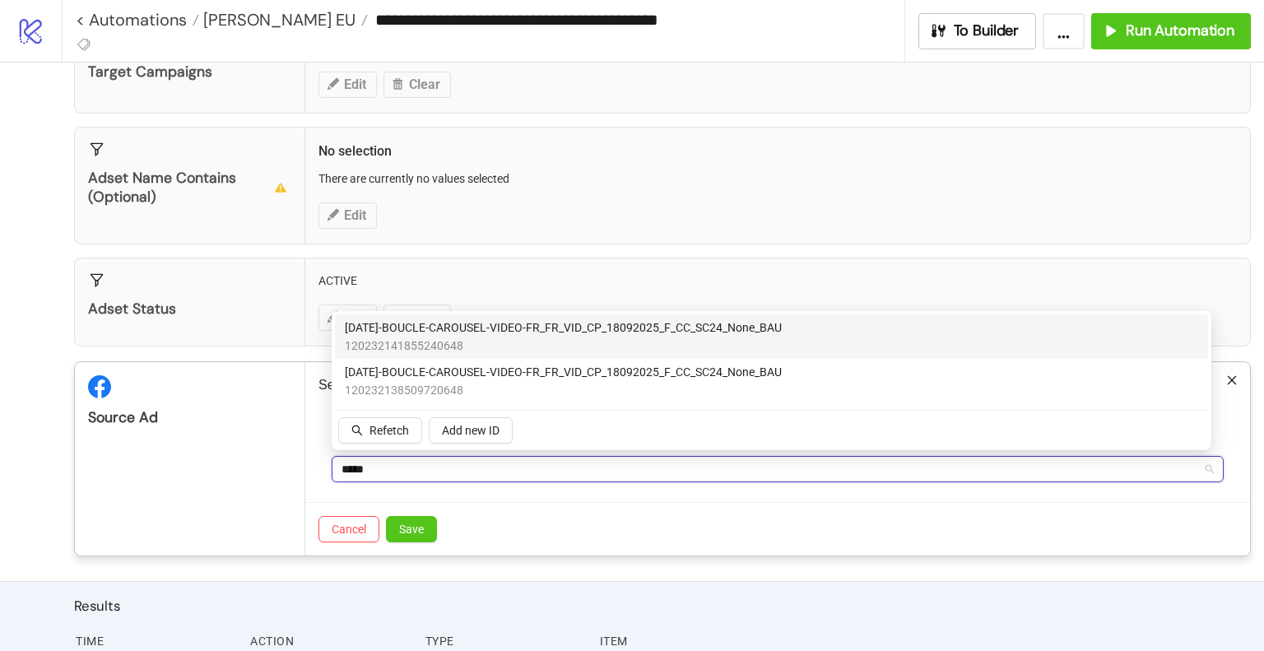
click at [680, 325] on span "[DATE]-BOUCLE-CAROUSEL-VIDEO-FR_FR_VID_CP_18092025_F_CC_SC24_None_BAU" at bounding box center [563, 327] width 437 height 18
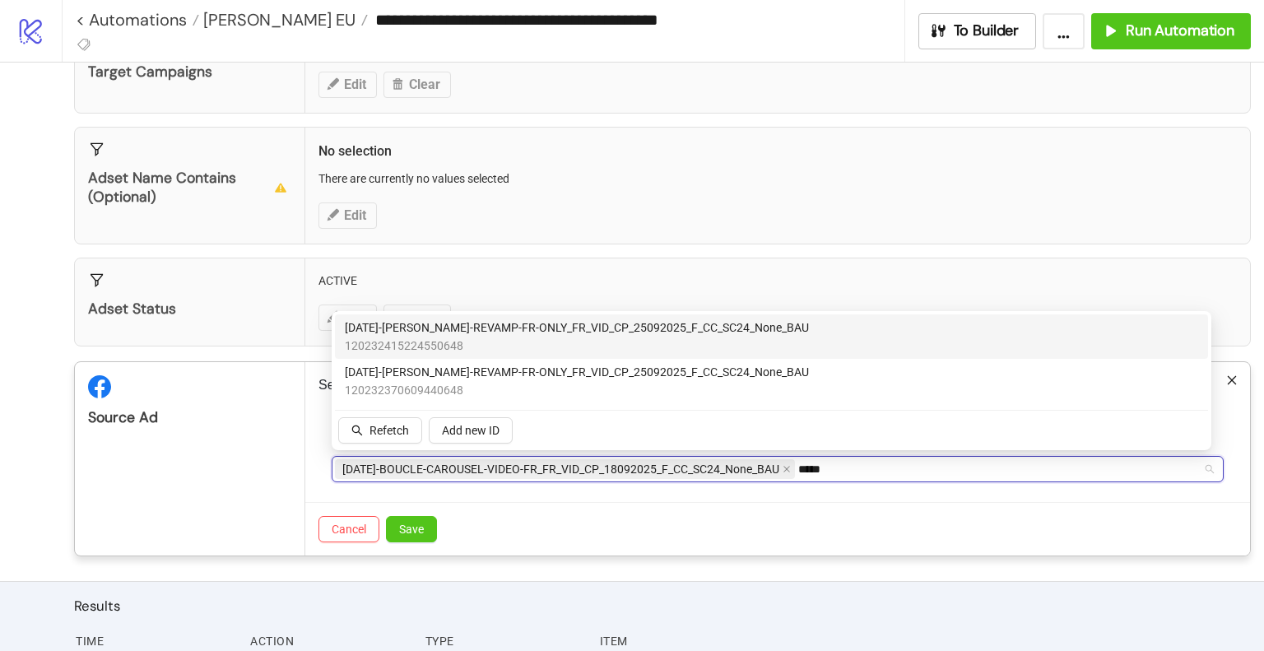
click at [665, 331] on span "[DATE]-[PERSON_NAME]-REVAMP-FR-ONLY_FR_VID_CP_25092025_F_CC_SC24_None_BAU" at bounding box center [577, 327] width 464 height 18
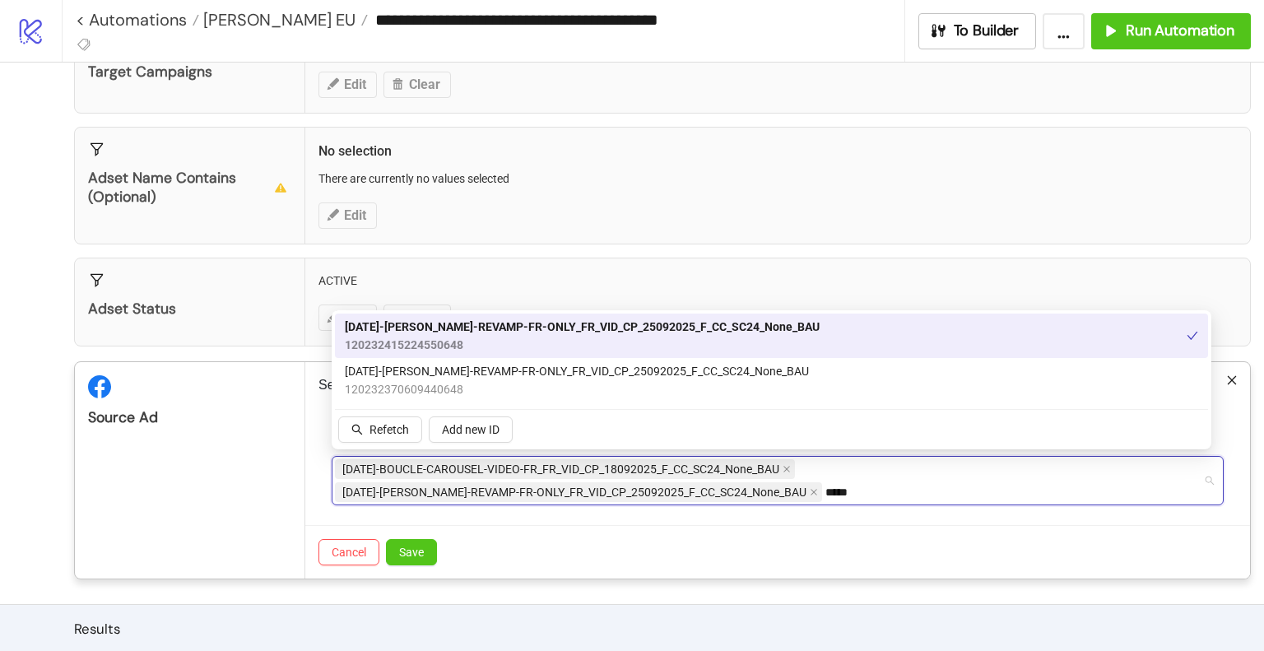
type input "*****"
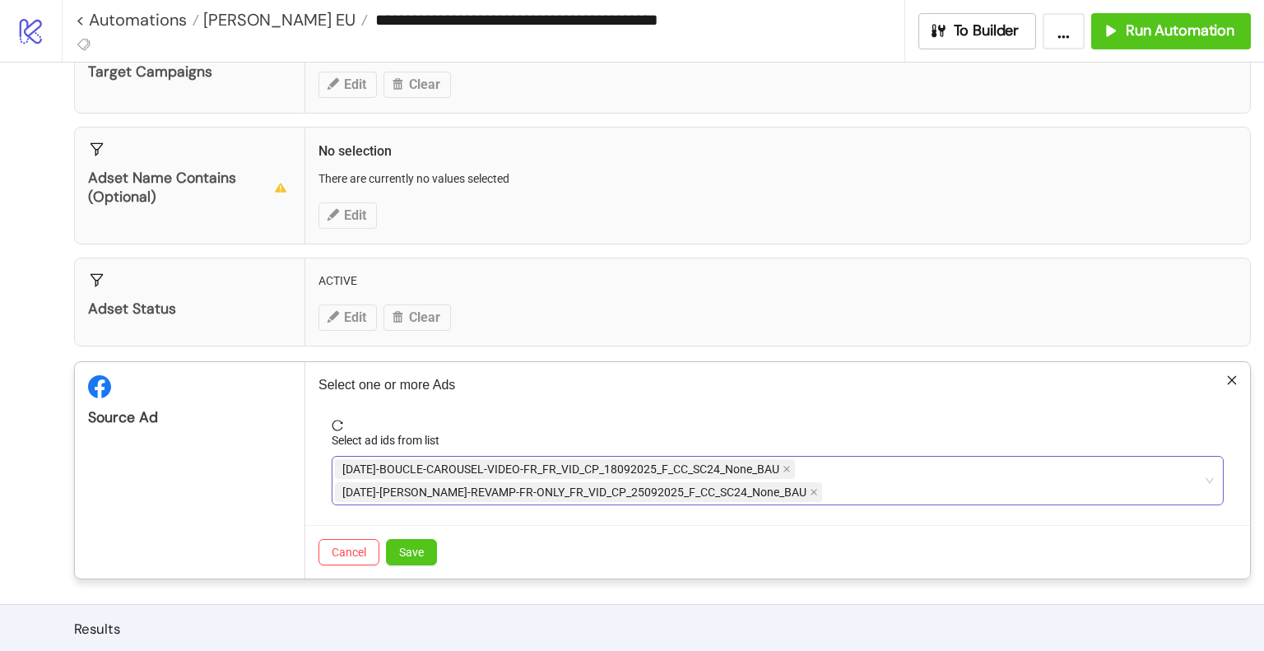
click at [878, 494] on div "[DATE]-BOUCLE-CAROUSEL-VIDEO-FR_FR_VID_CP_18092025_F_CC_SC24_None_BAU [DATE]-[P…" at bounding box center [769, 480] width 868 height 46
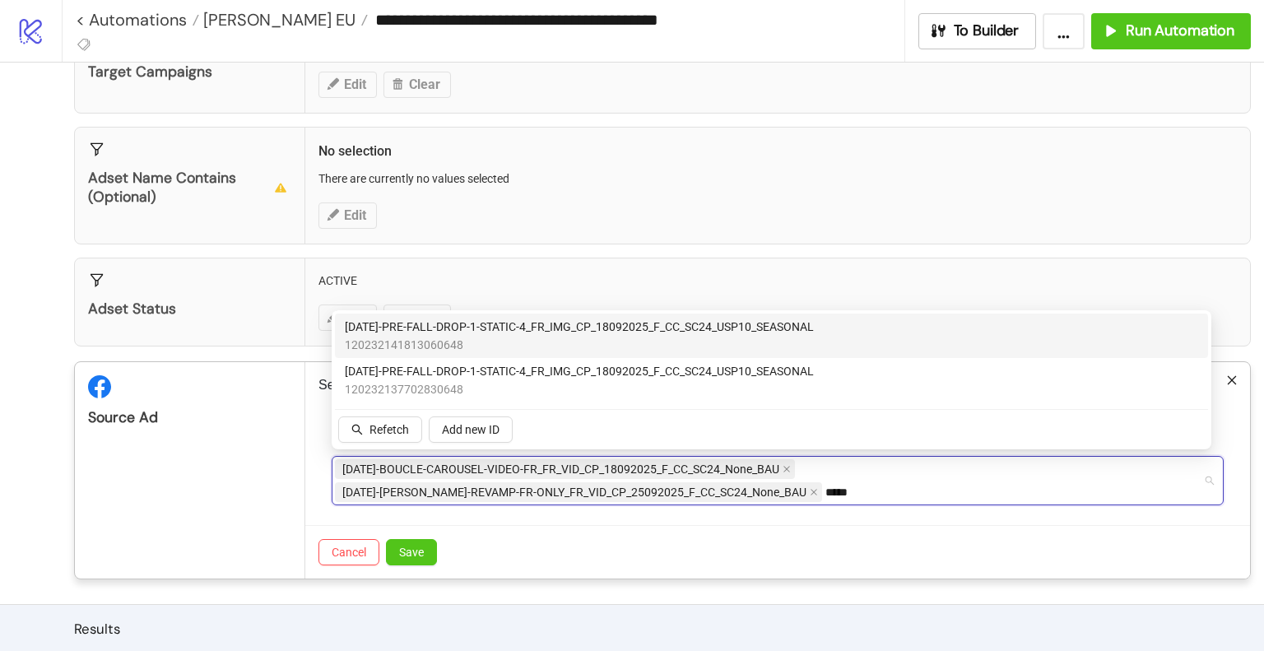
click at [548, 325] on span "[DATE]-PRE-FALL-DROP-1-STATIC-4_FR_IMG_CP_18092025_F_CC_SC24_USP10_SEASONAL" at bounding box center [579, 327] width 469 height 18
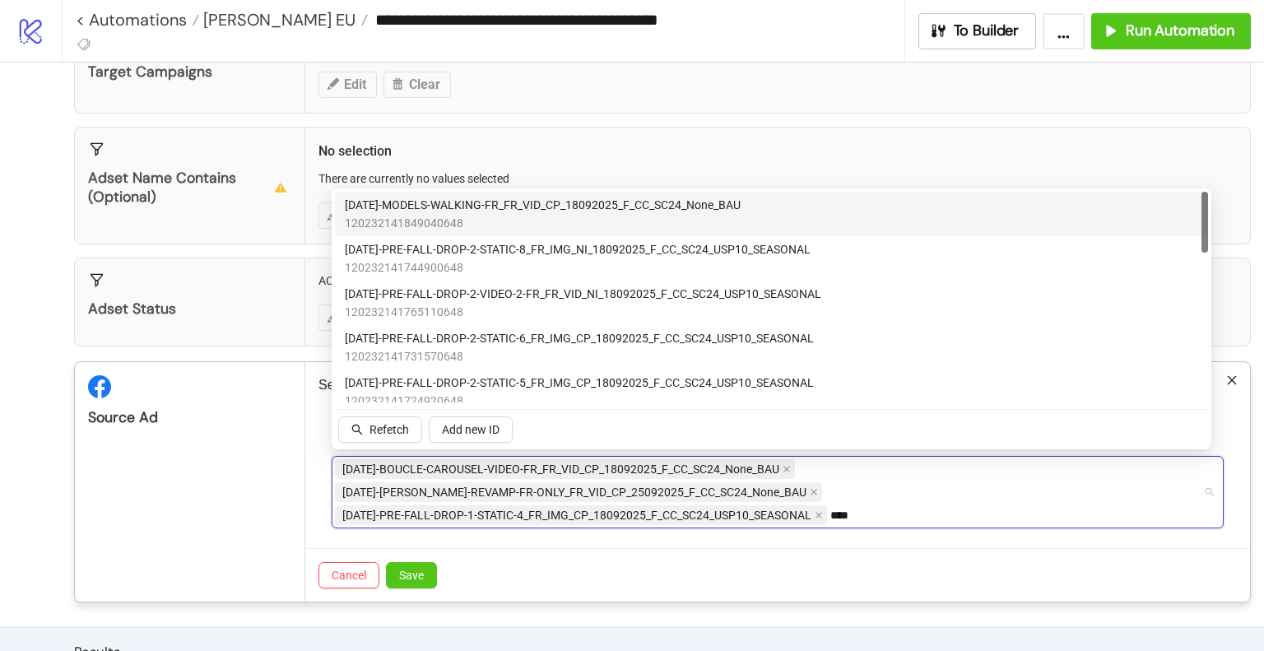
type input "*****"
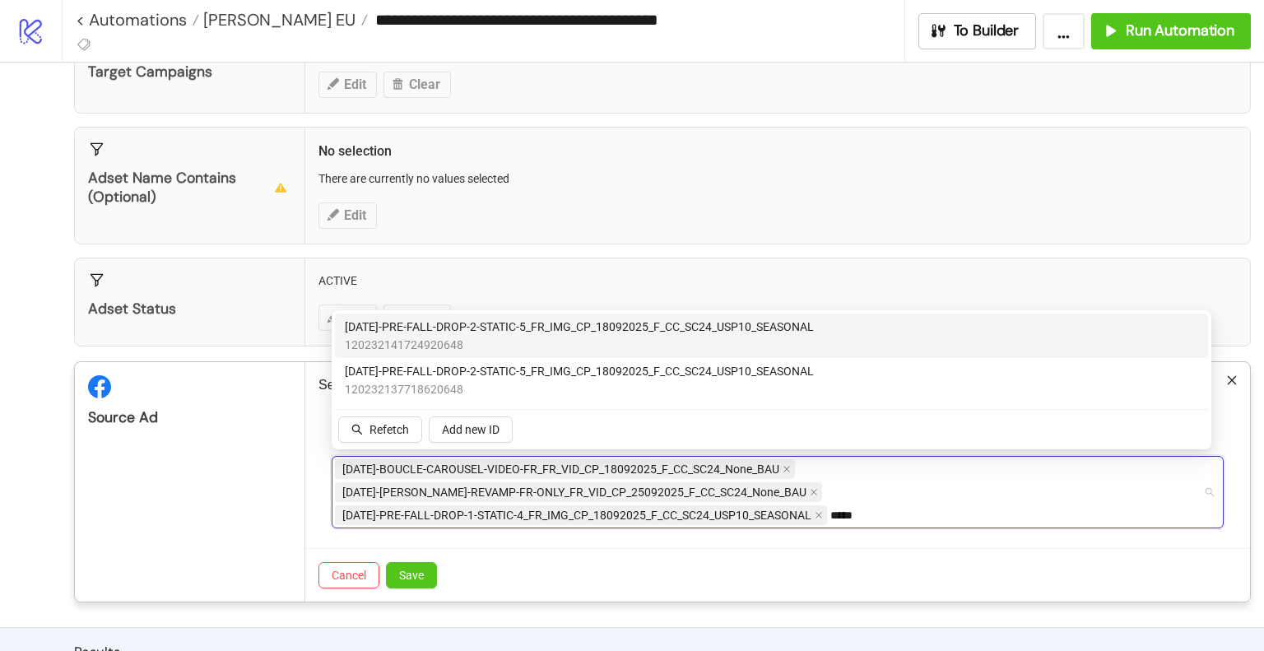
drag, startPoint x: 548, startPoint y: 325, endPoint x: 560, endPoint y: 318, distance: 14.0
click at [559, 319] on span "[DATE]-PRE-FALL-DROP-2-STATIC-5_FR_IMG_CP_18092025_F_CC_SC24_USP10_SEASONAL" at bounding box center [579, 327] width 469 height 18
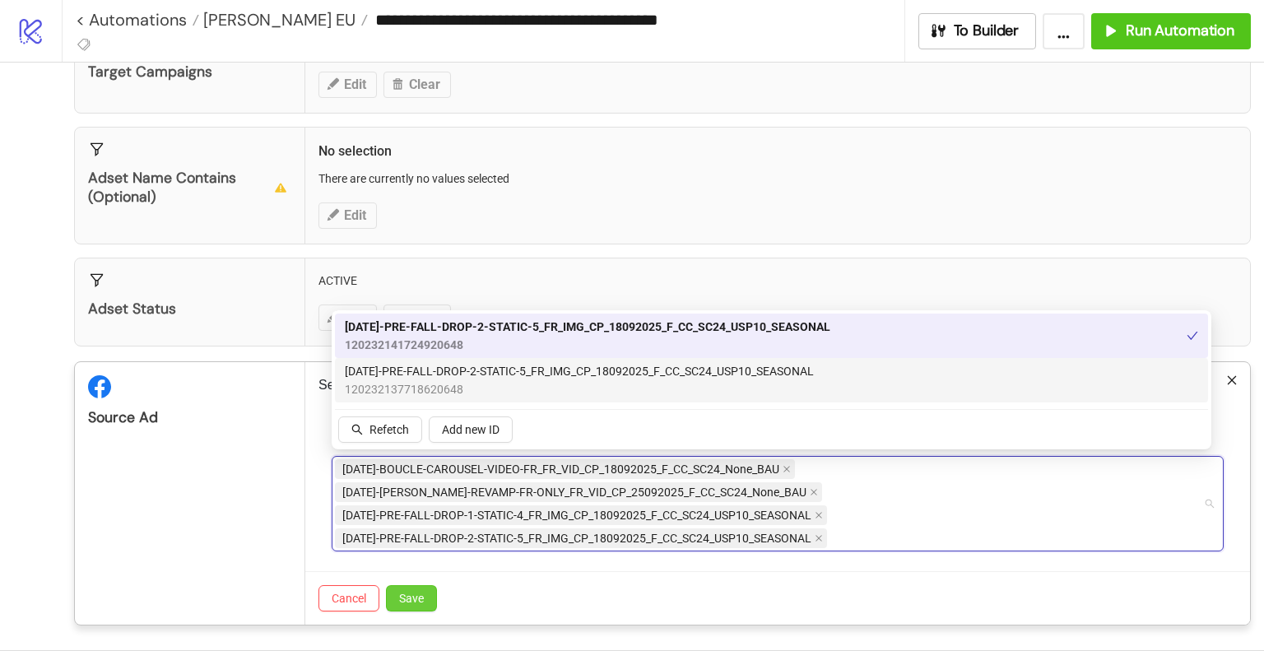
click at [411, 592] on span "Save" at bounding box center [411, 598] width 25 height 13
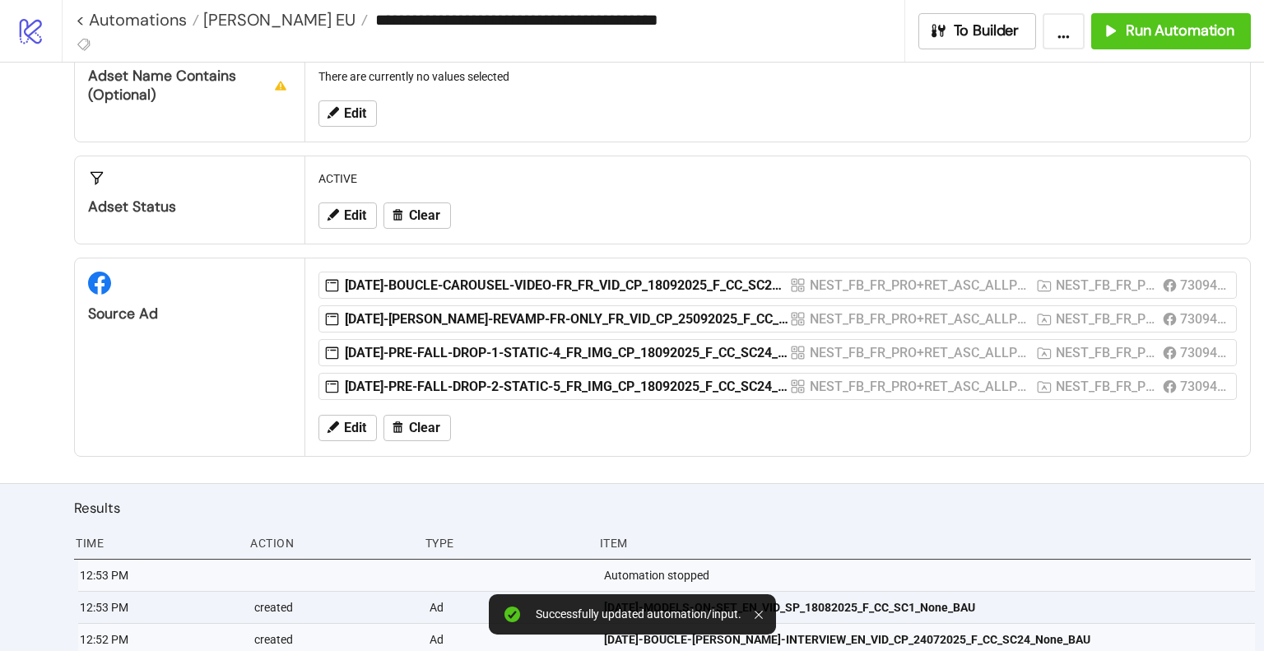
scroll to position [365, 0]
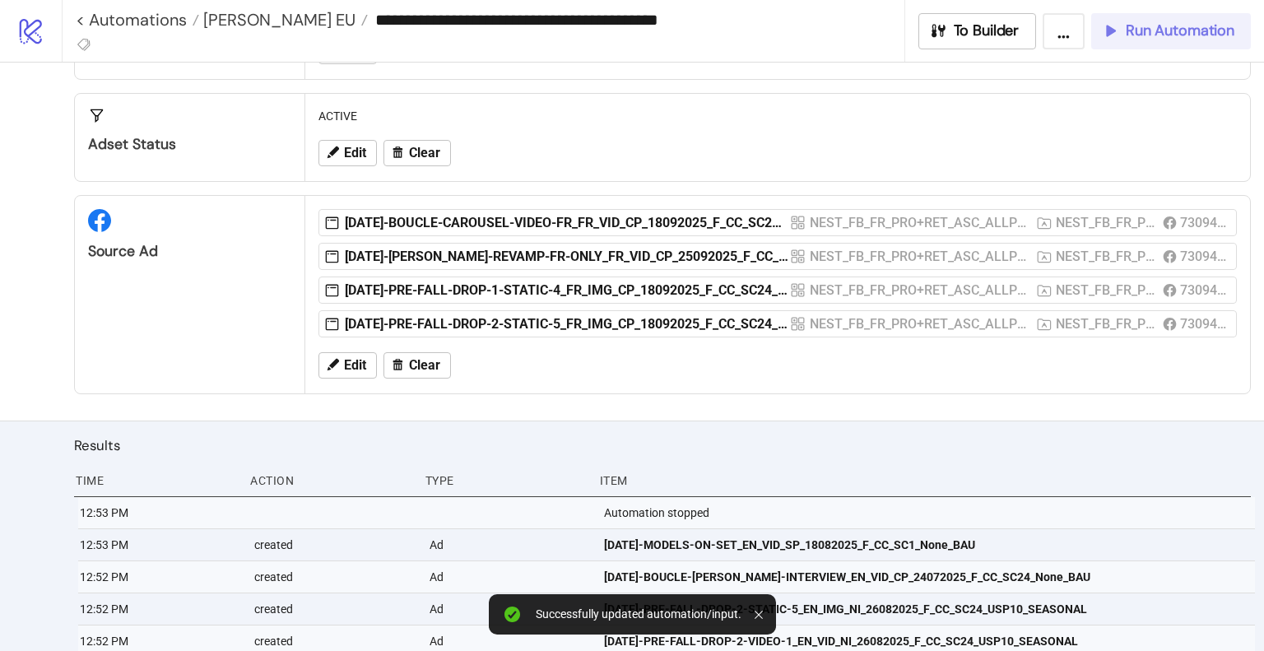
click at [1172, 32] on span "Run Automation" at bounding box center [1180, 30] width 109 height 19
